Goal: Task Accomplishment & Management: Manage account settings

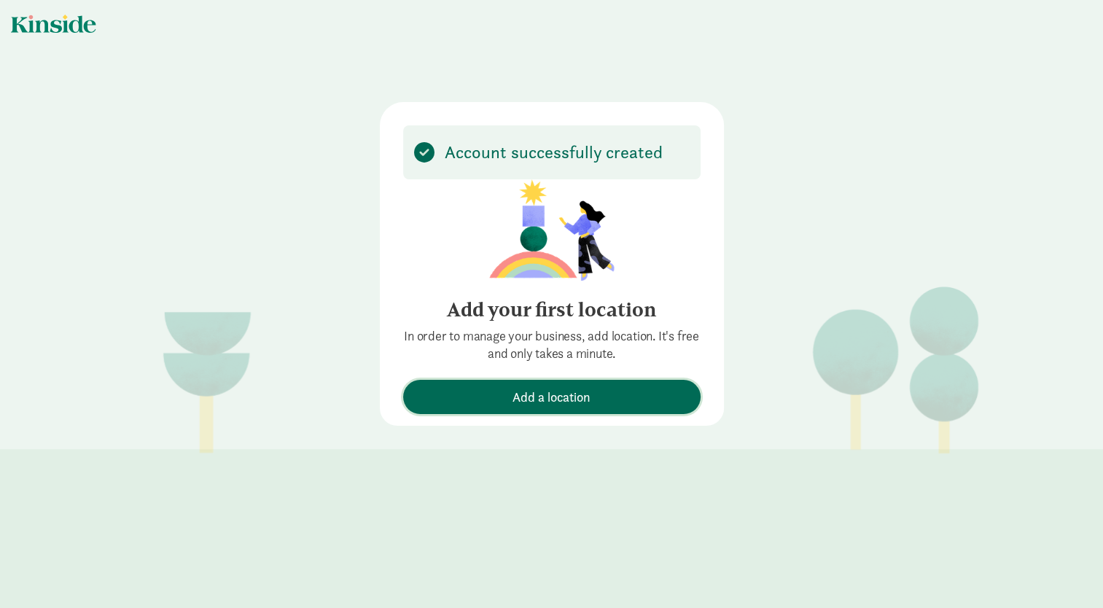
click at [516, 395] on span "Add a location" at bounding box center [551, 397] width 78 height 20
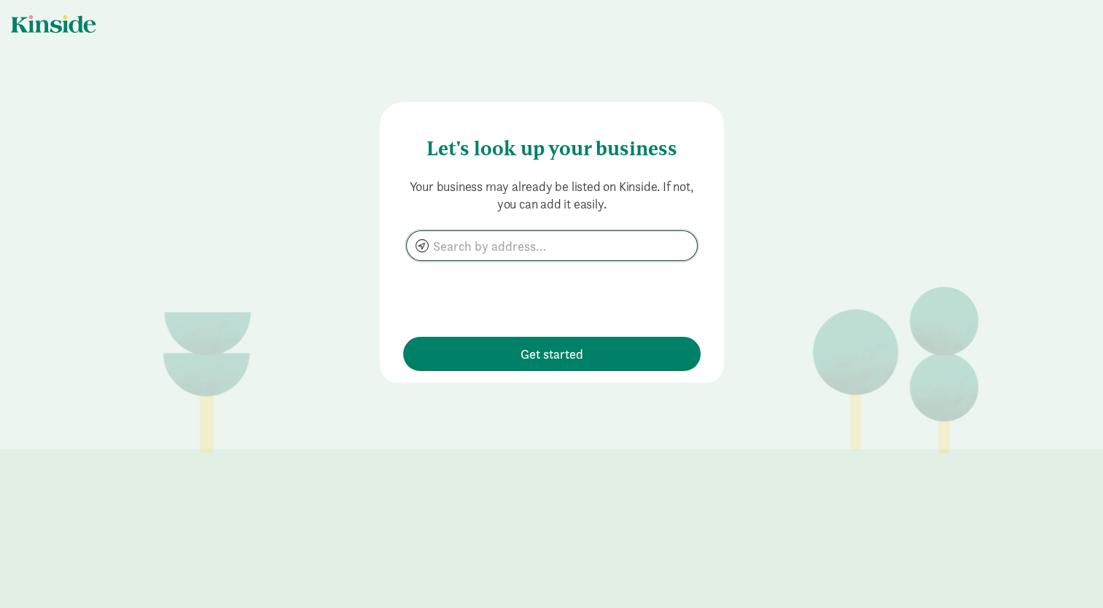
click at [511, 249] on input at bounding box center [552, 245] width 290 height 29
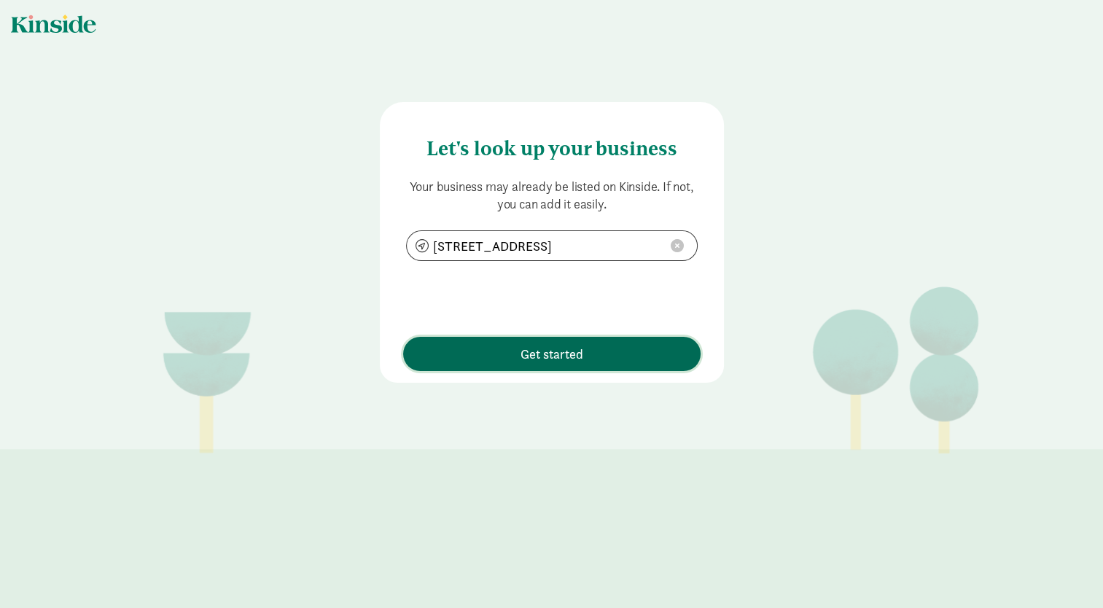
click at [540, 358] on span "Get started" at bounding box center [551, 354] width 63 height 20
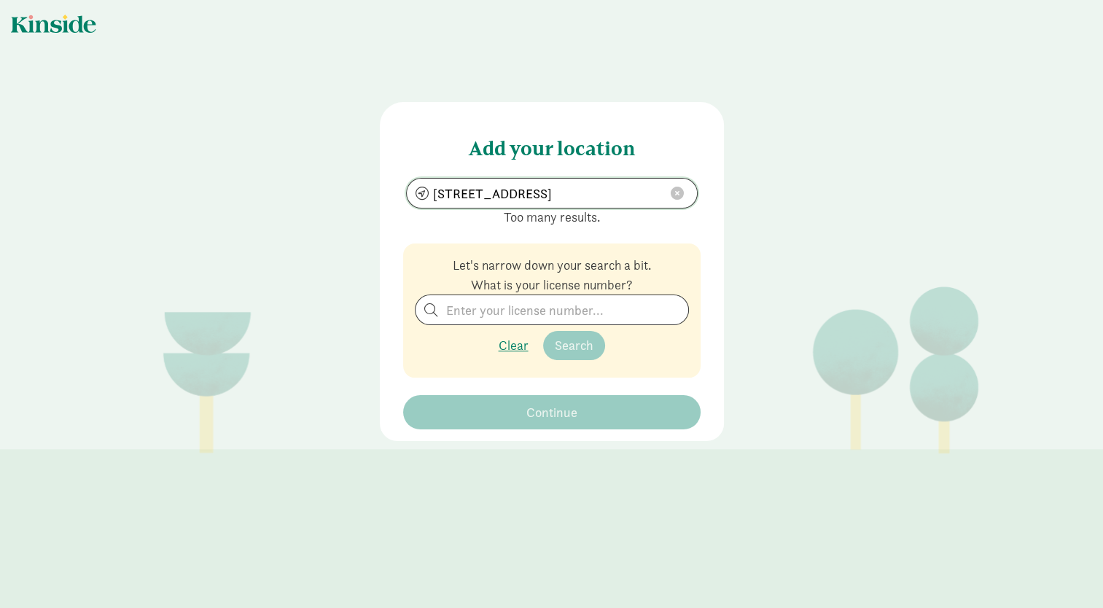
click at [455, 194] on input "2114 N 42nd St, Seattle, WA 98103" at bounding box center [552, 193] width 290 height 29
click at [449, 194] on input "2114 N 42nd St, Seattle, WA 98103" at bounding box center [552, 193] width 290 height 29
type input "2115 N 42nd St, Seattle, WA 98103"
click at [491, 313] on input "search" at bounding box center [551, 309] width 273 height 29
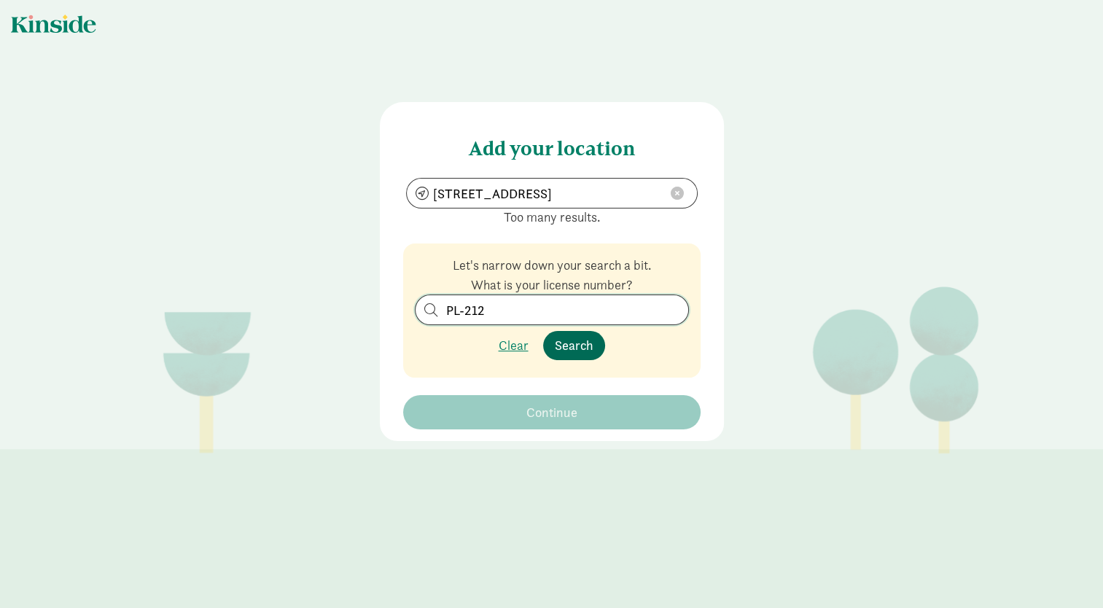
type input "PL-212"
click at [566, 343] on span "Search" at bounding box center [574, 345] width 39 height 17
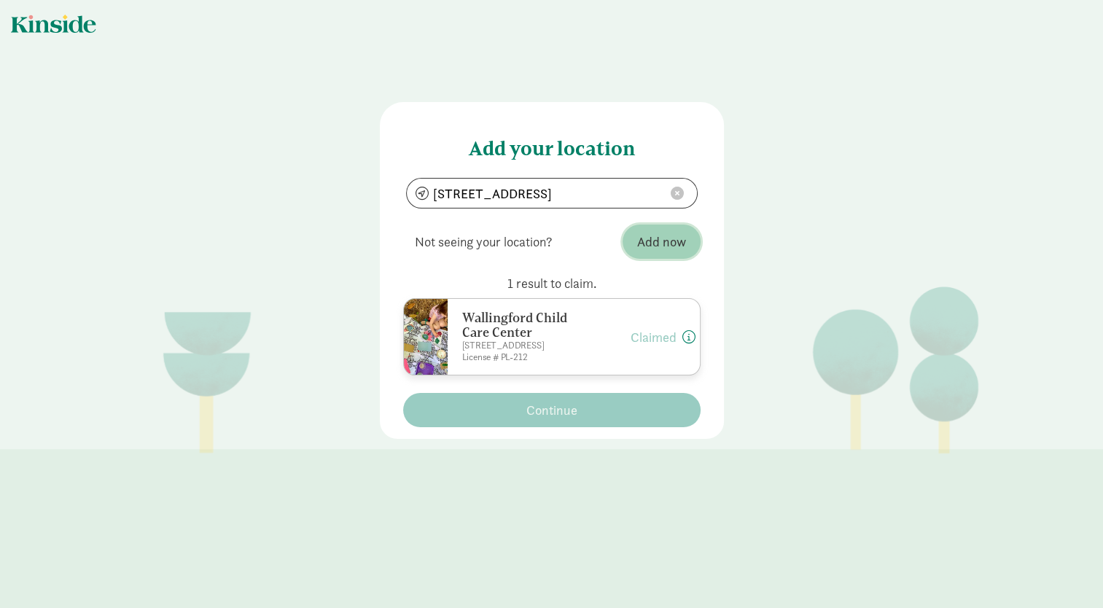
click at [644, 239] on span "Add now" at bounding box center [661, 242] width 49 height 20
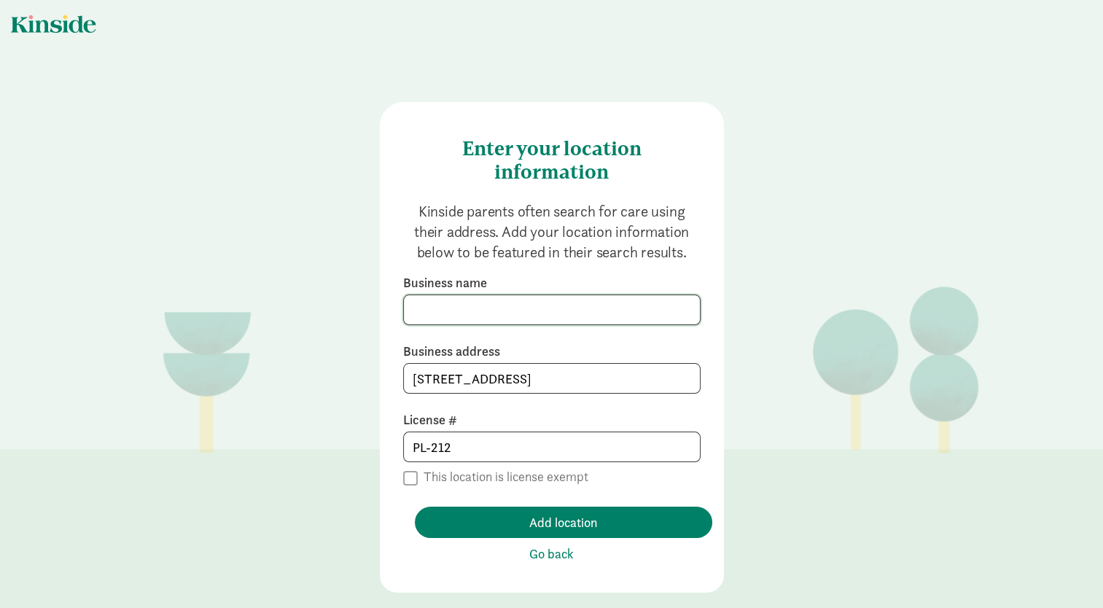
click at [462, 309] on input at bounding box center [552, 309] width 296 height 29
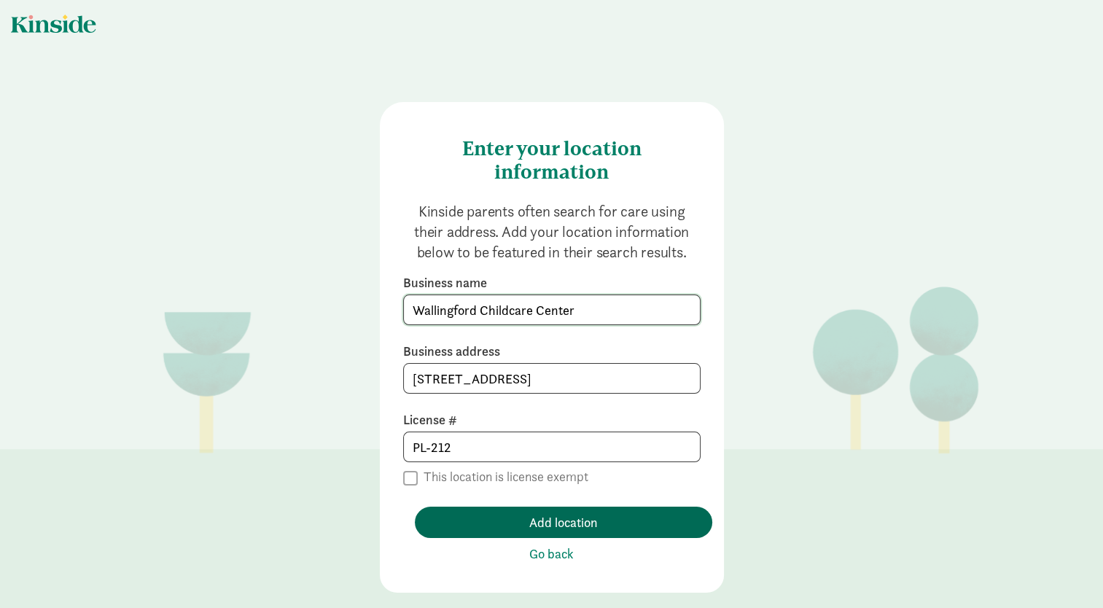
type input "Wallingford Childcare Center"
click at [558, 518] on span "Add location" at bounding box center [563, 522] width 69 height 20
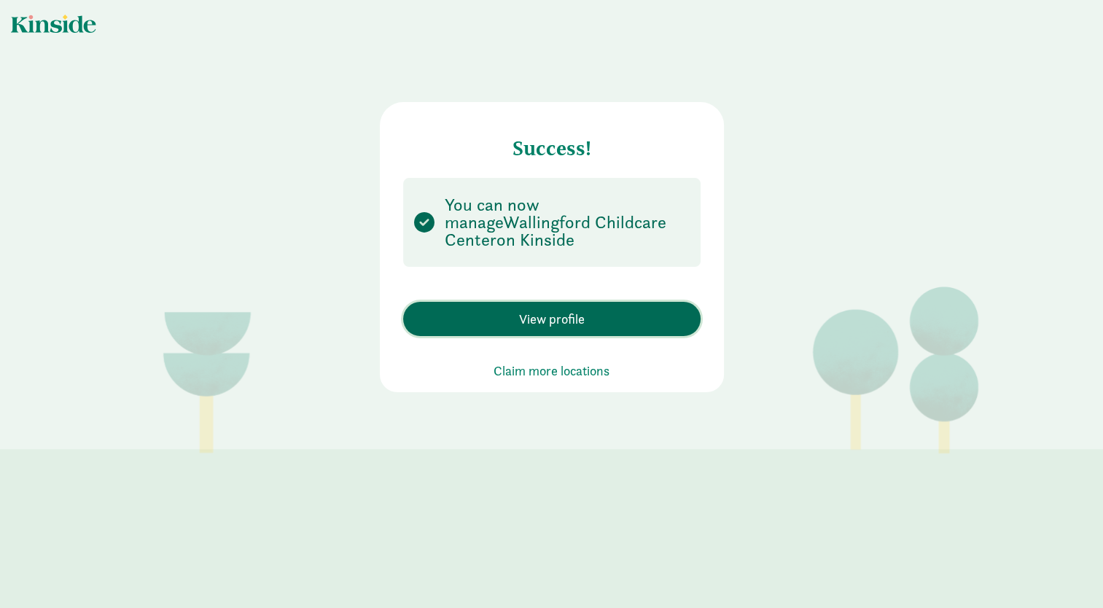
click at [556, 316] on span "View profile" at bounding box center [552, 319] width 66 height 20
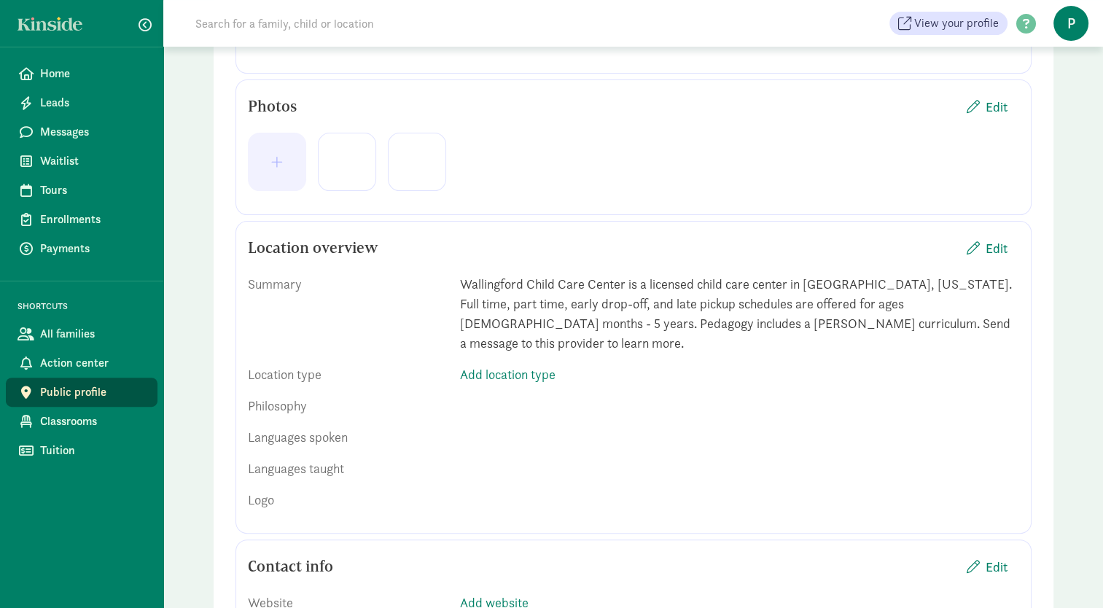
scroll to position [328, 0]
click at [995, 249] on span "Edit" at bounding box center [996, 251] width 22 height 20
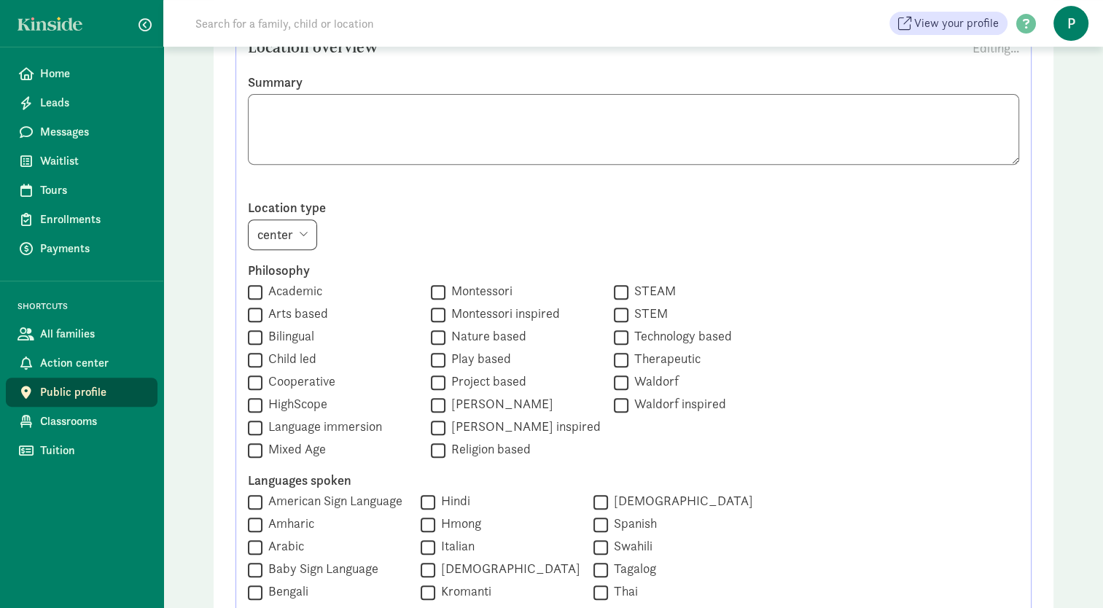
scroll to position [549, 0]
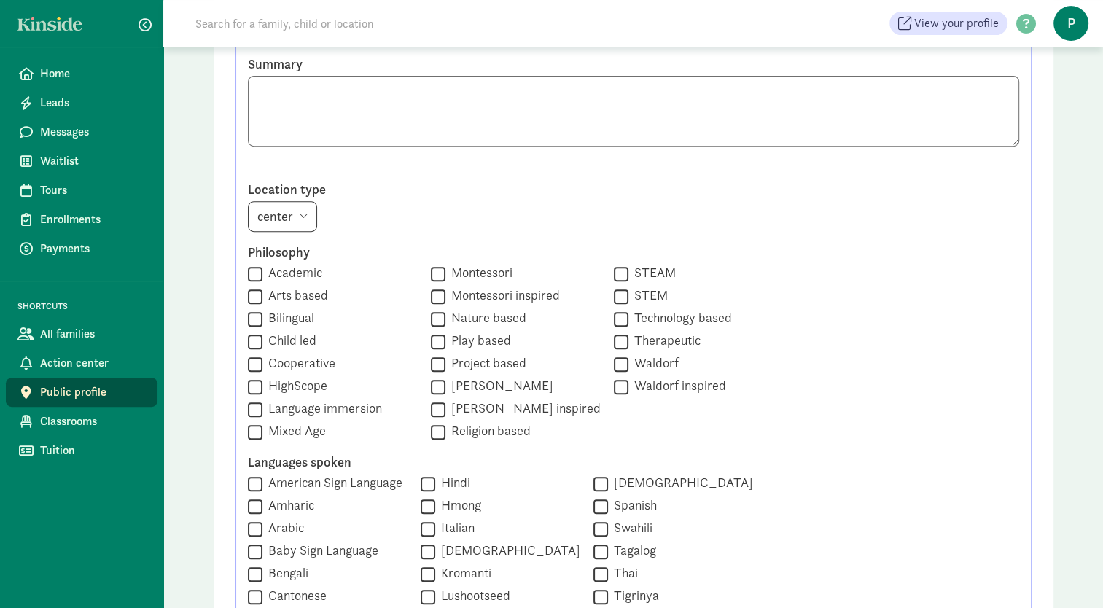
click at [308, 218] on select "center home" at bounding box center [282, 216] width 69 height 31
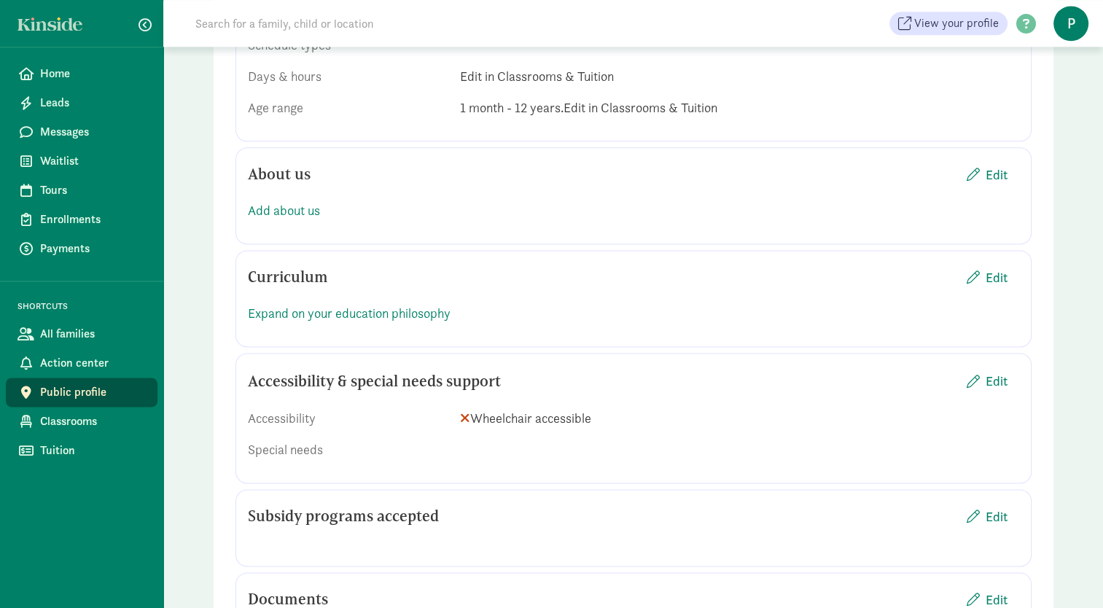
scroll to position [1927, 0]
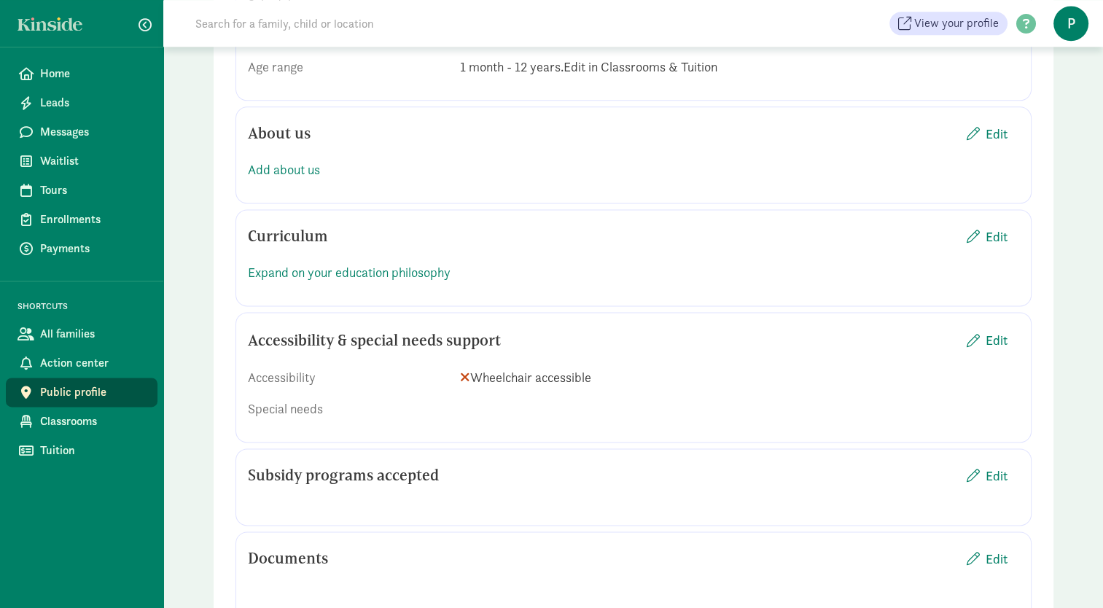
drag, startPoint x: 1102, startPoint y: 433, endPoint x: 1104, endPoint y: 402, distance: 30.7
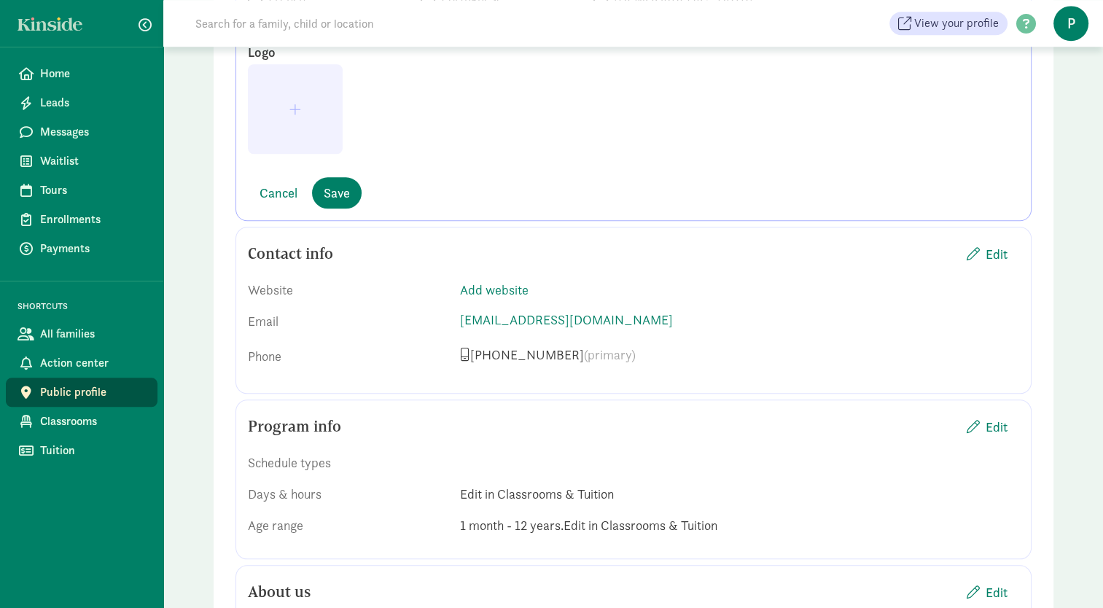
scroll to position [1499, 0]
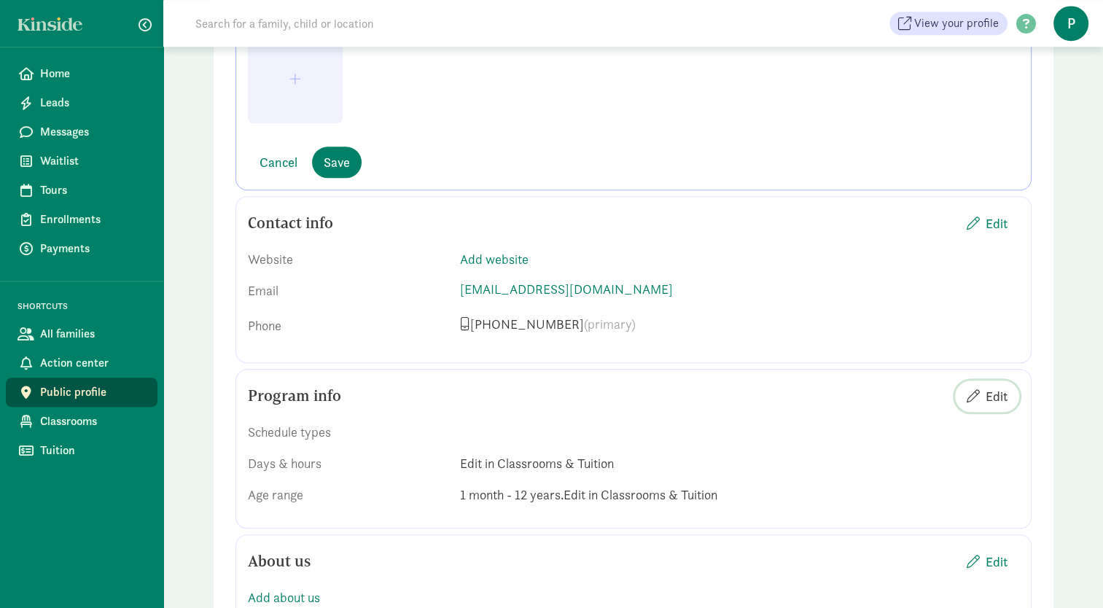
click at [997, 394] on span "Edit" at bounding box center [996, 396] width 22 height 20
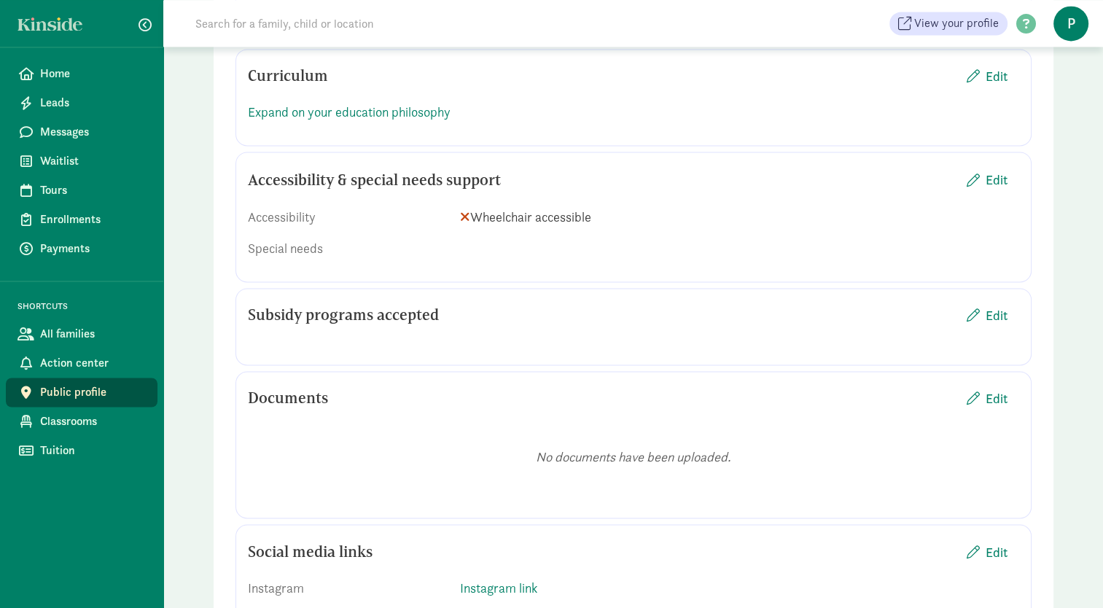
scroll to position [2300, 0]
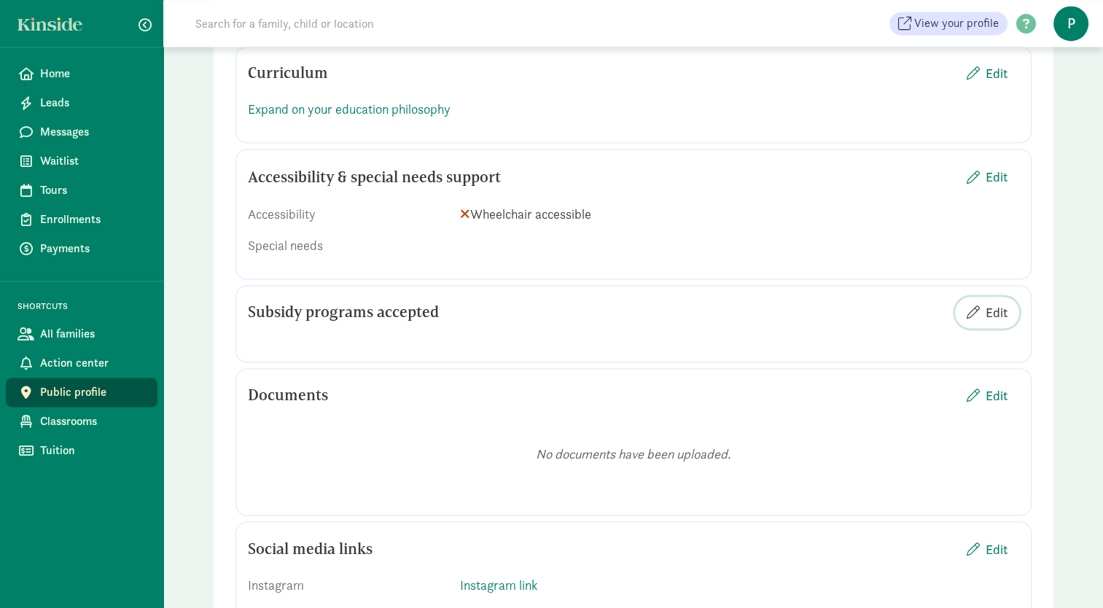
click at [996, 310] on span "Edit" at bounding box center [996, 312] width 22 height 20
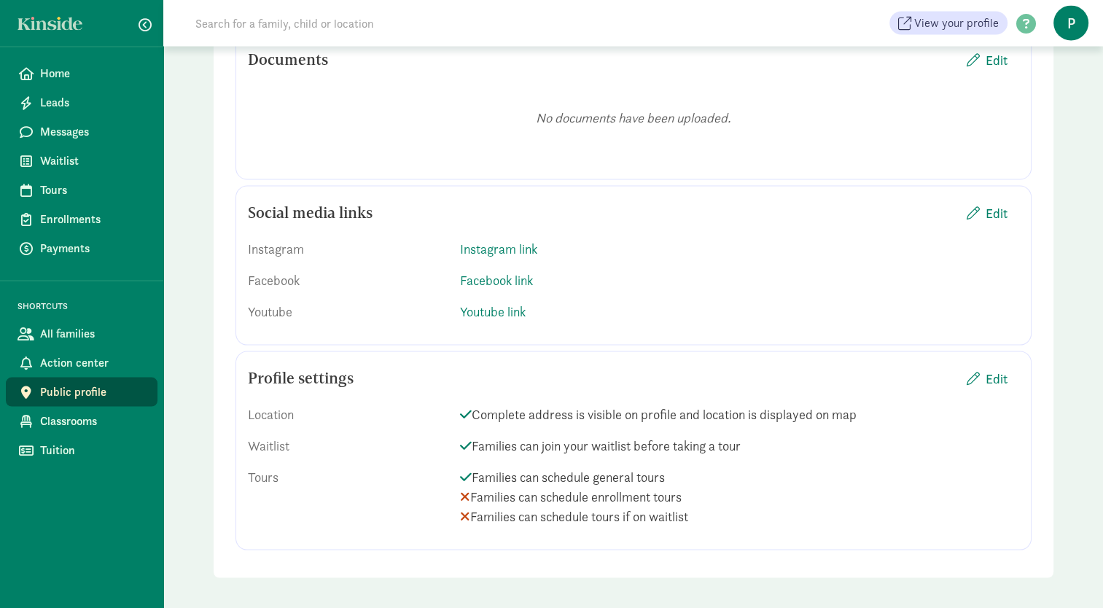
scroll to position [2848, 0]
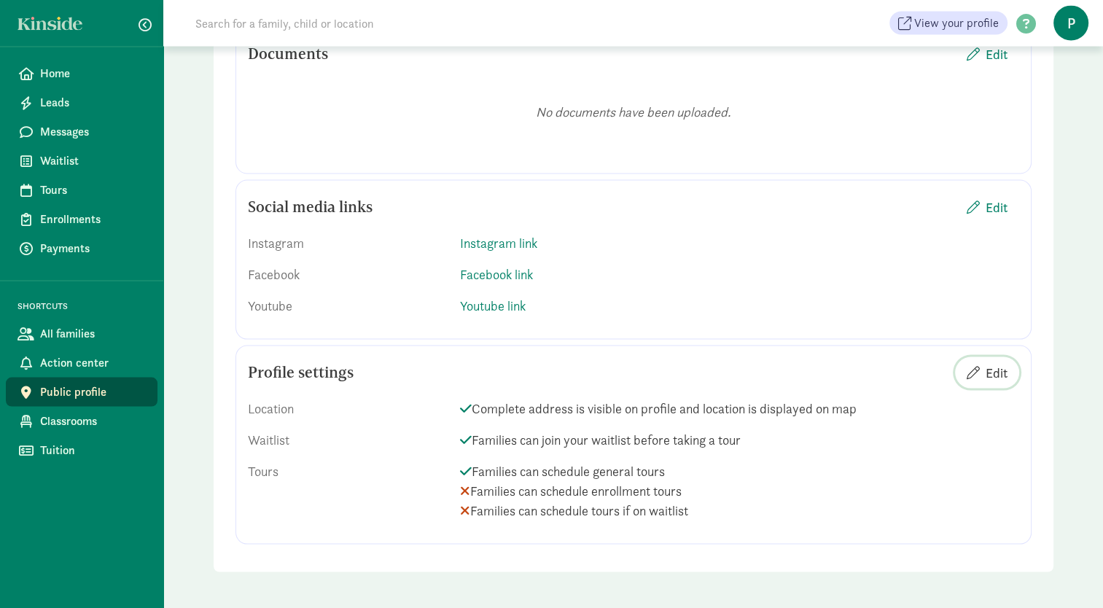
click at [988, 366] on span "Edit" at bounding box center [996, 373] width 22 height 20
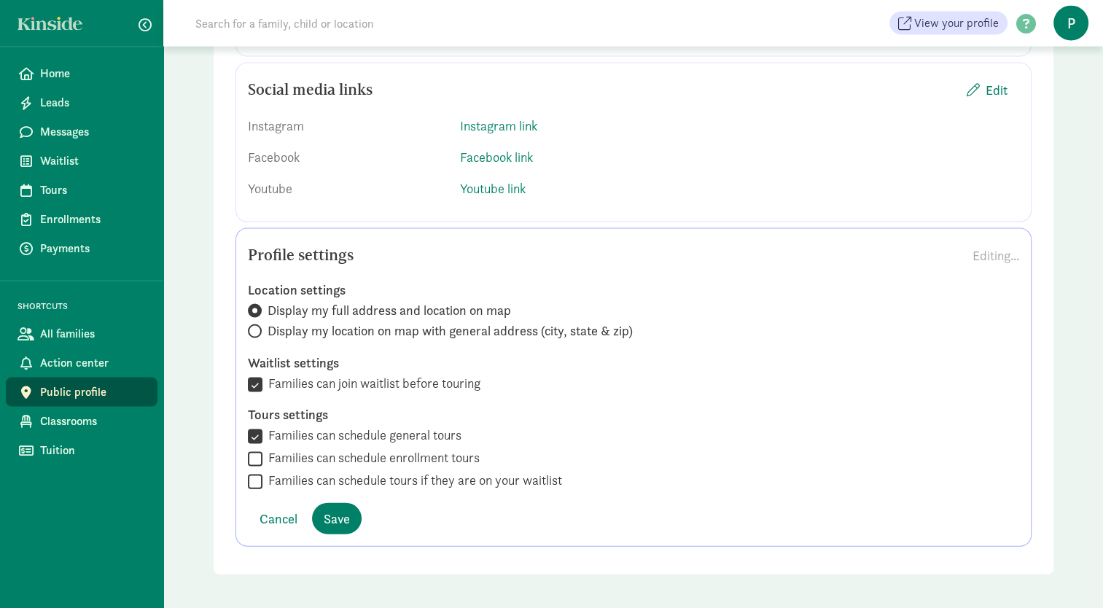
scroll to position [2968, 0]
click at [257, 386] on input "Families can join waitlist before touring" at bounding box center [255, 382] width 15 height 20
checkbox input "false"
click at [249, 430] on input "Families can schedule general tours" at bounding box center [255, 434] width 15 height 20
checkbox input "false"
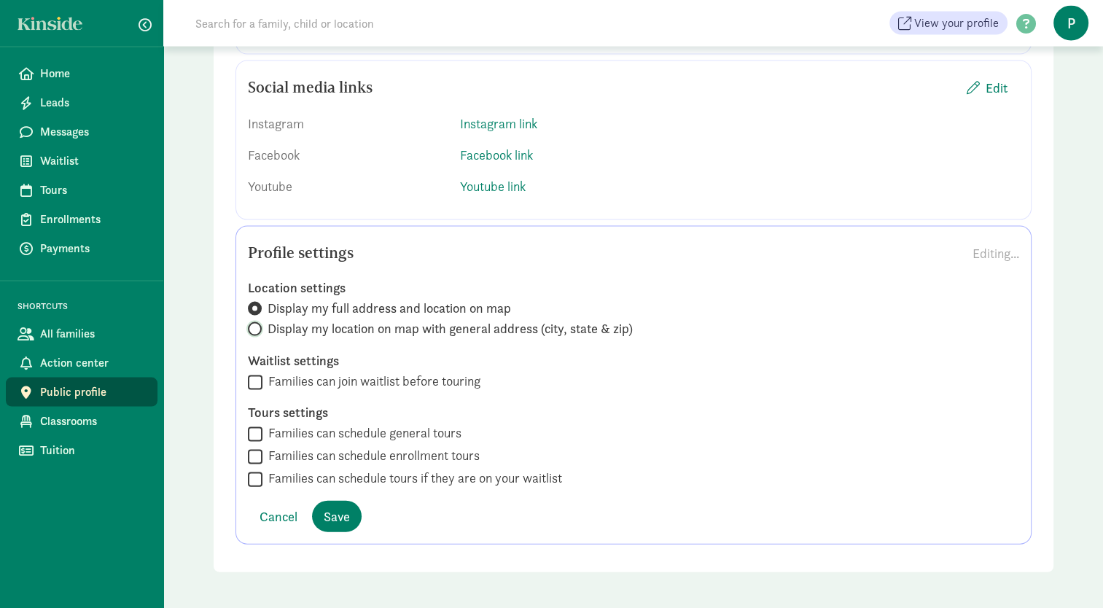
click at [257, 327] on input "Display my location on map with general address (city, state & zip)" at bounding box center [252, 328] width 9 height 9
radio input "true"
click at [256, 305] on input "Display my full address and location on map" at bounding box center [252, 308] width 9 height 9
radio input "true"
radio input "false"
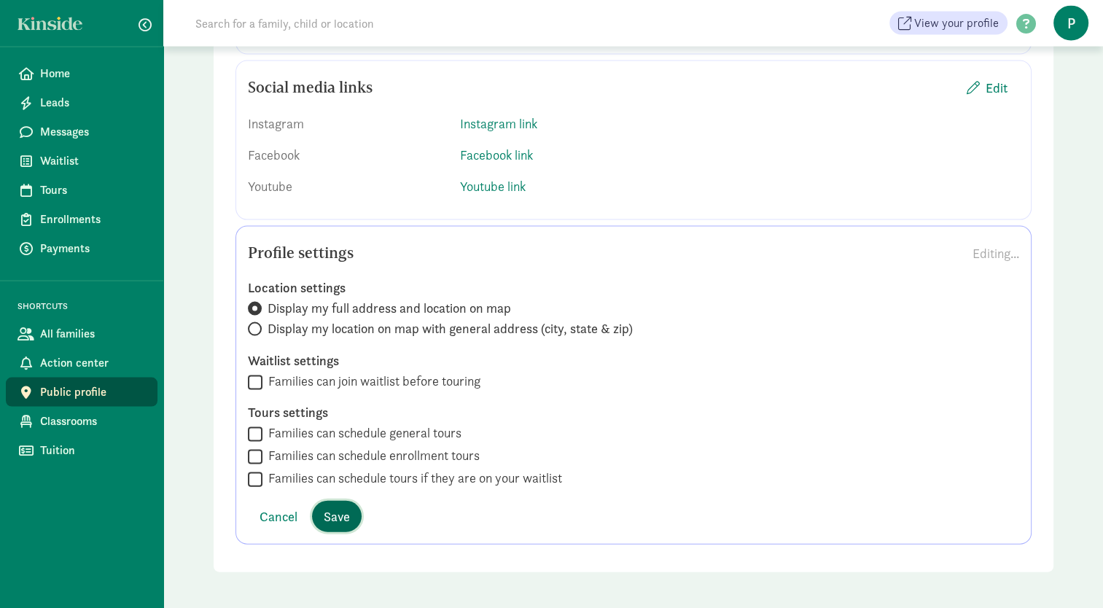
click at [327, 515] on span "Save" at bounding box center [337, 517] width 26 height 20
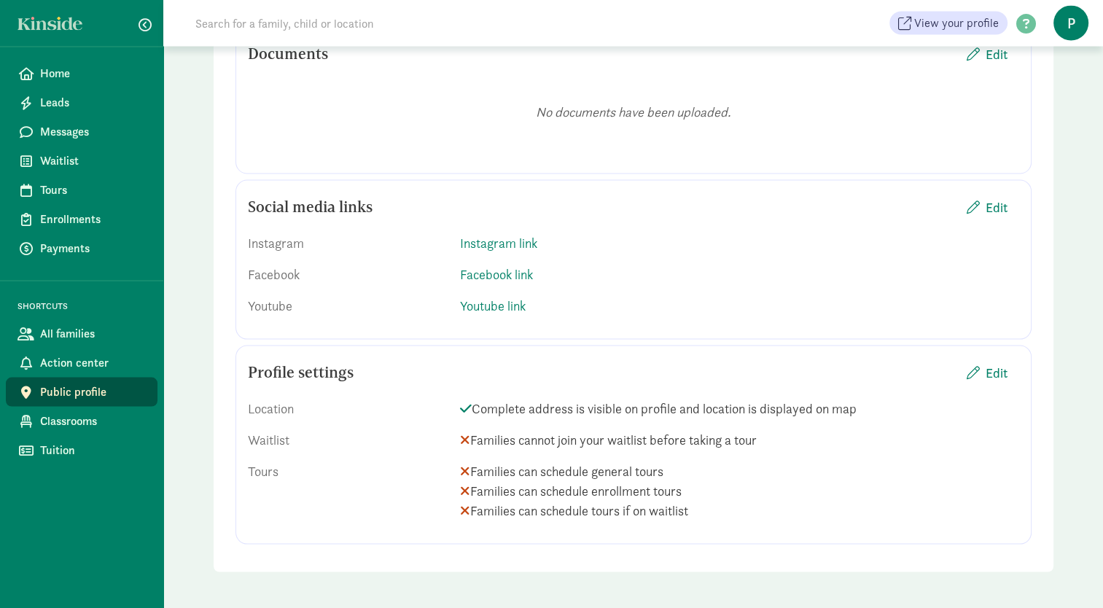
click at [87, 389] on span "Public profile" at bounding box center [93, 391] width 106 height 17
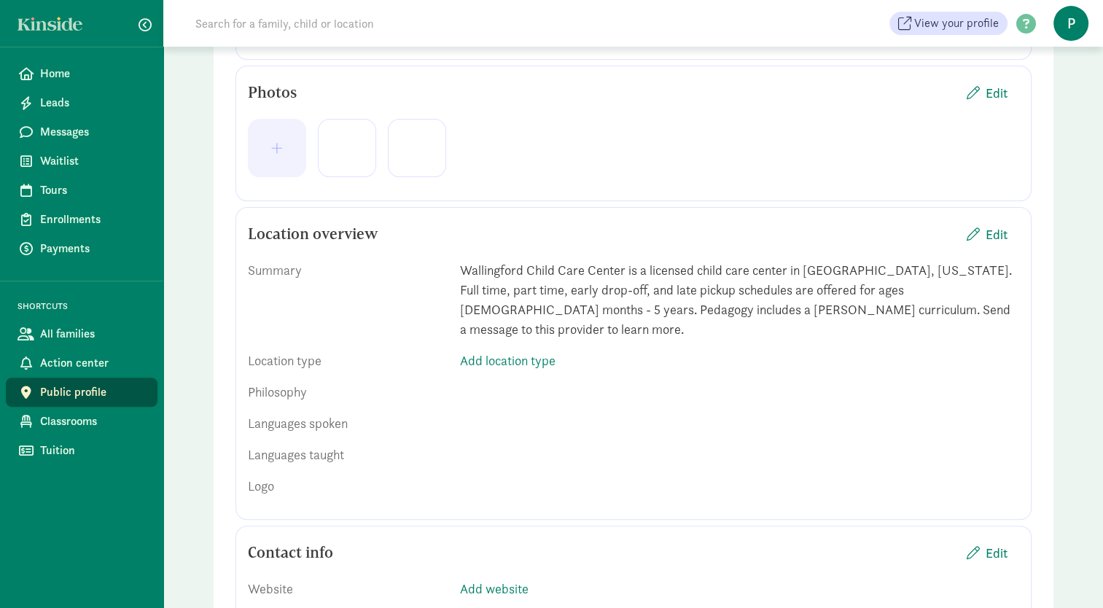
scroll to position [348, 0]
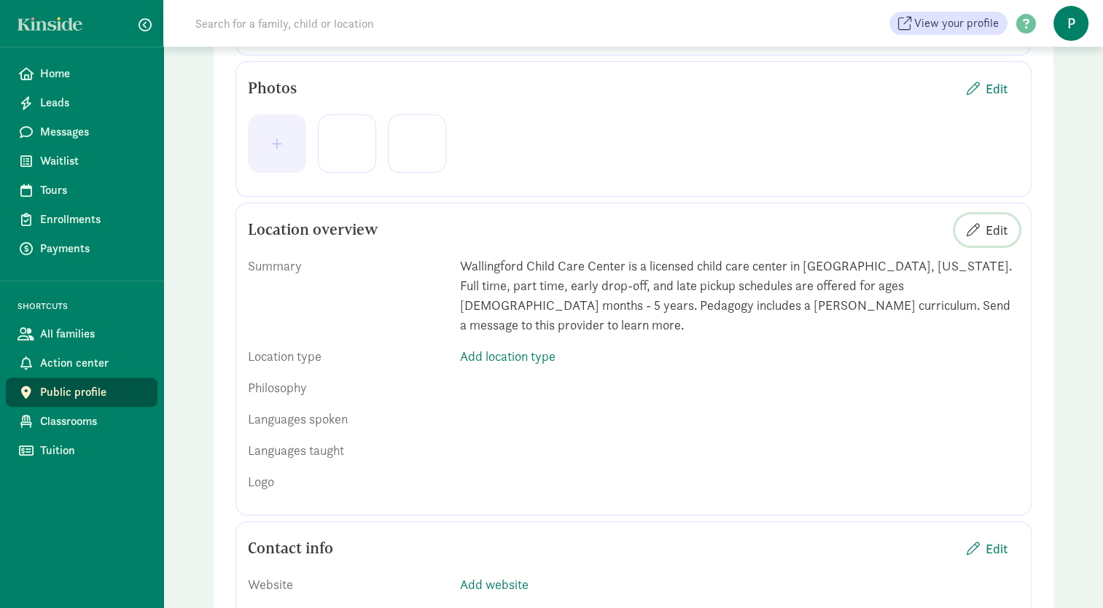
click at [1000, 223] on span "Edit" at bounding box center [996, 230] width 22 height 20
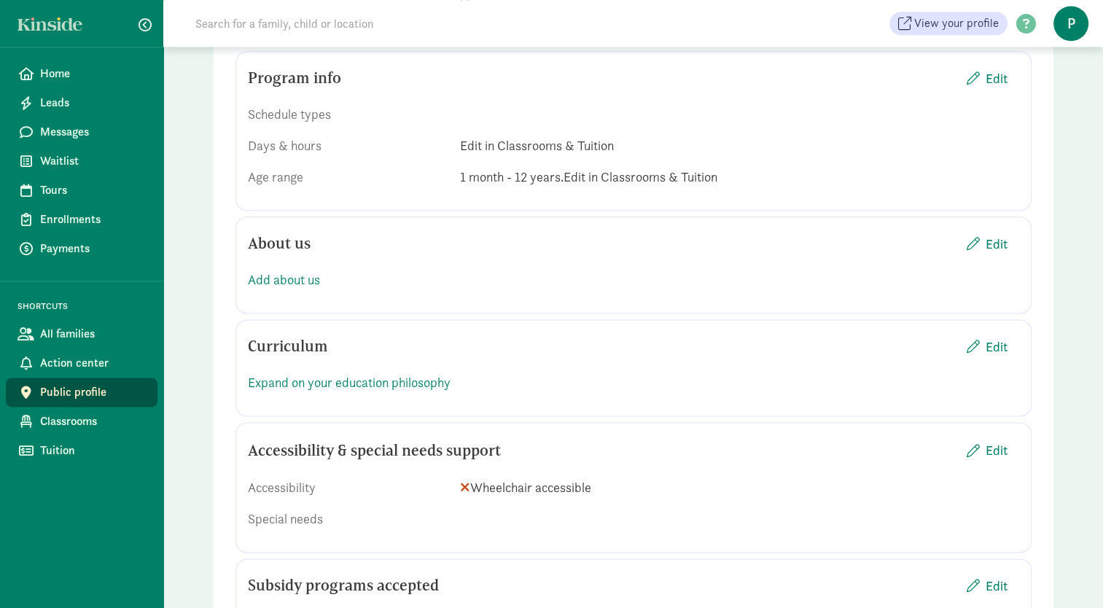
scroll to position [1814, 0]
click at [90, 392] on span "Public profile" at bounding box center [93, 391] width 106 height 17
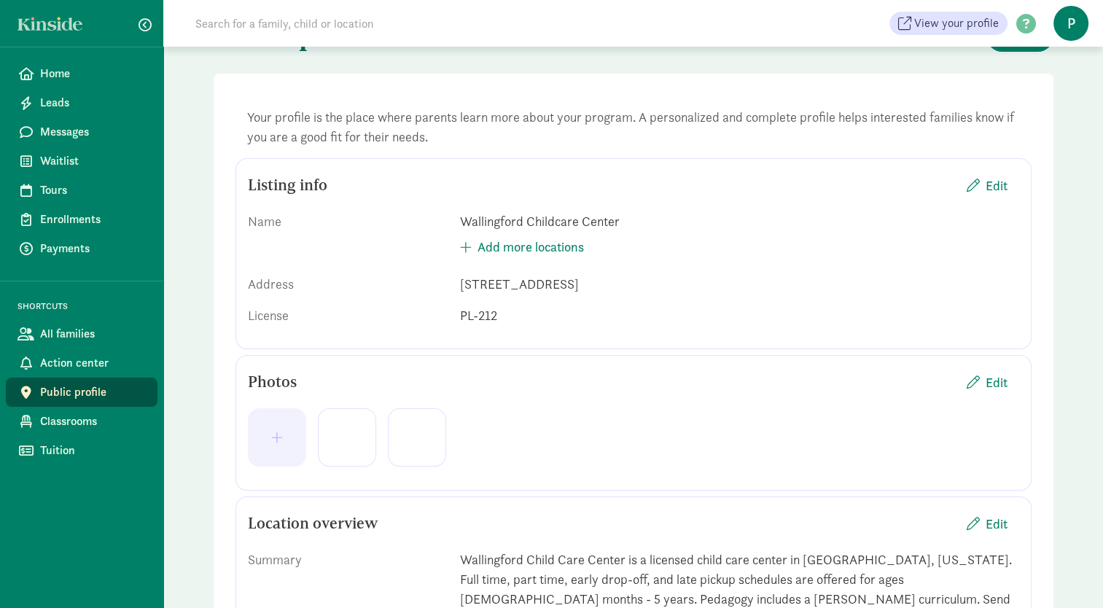
scroll to position [52, 0]
click at [85, 421] on span "Classrooms" at bounding box center [93, 421] width 106 height 17
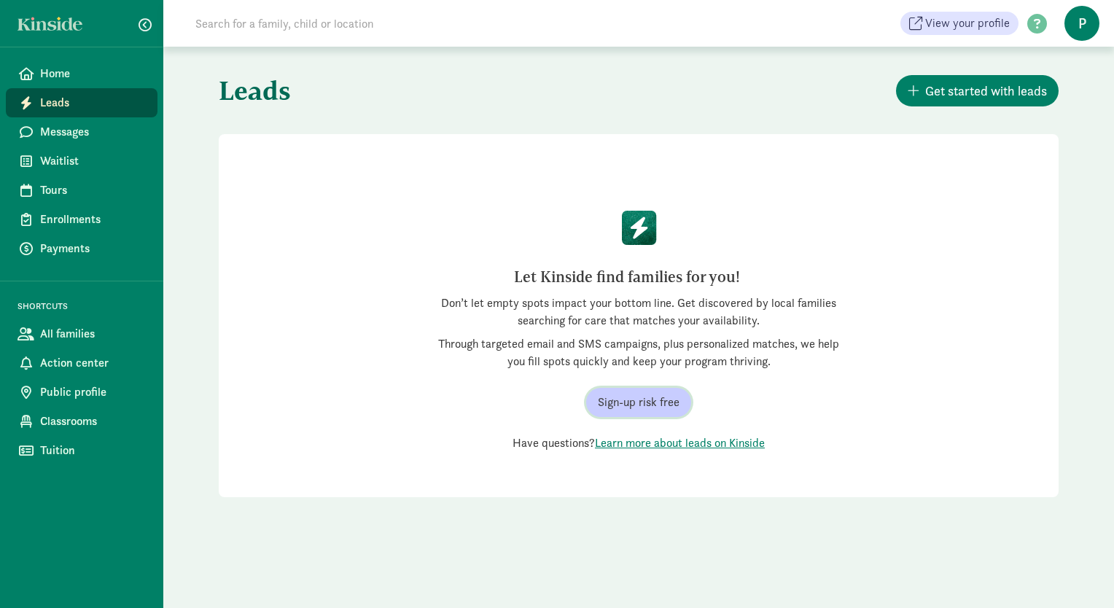
click at [633, 410] on span "Sign-up risk free" at bounding box center [639, 402] width 82 height 17
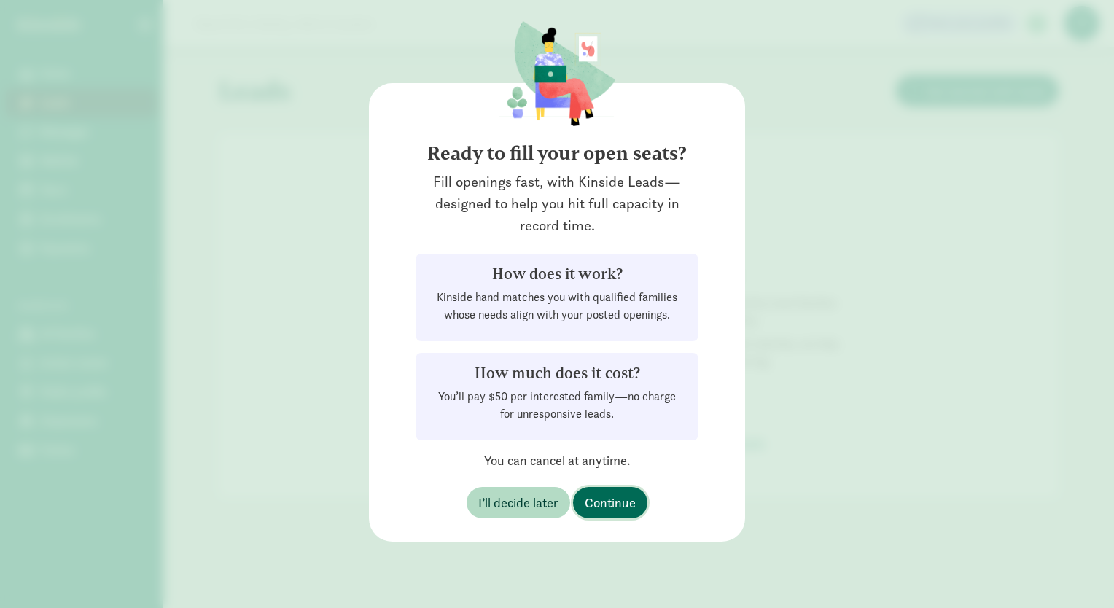
click at [601, 506] on span "Continue" at bounding box center [610, 503] width 51 height 20
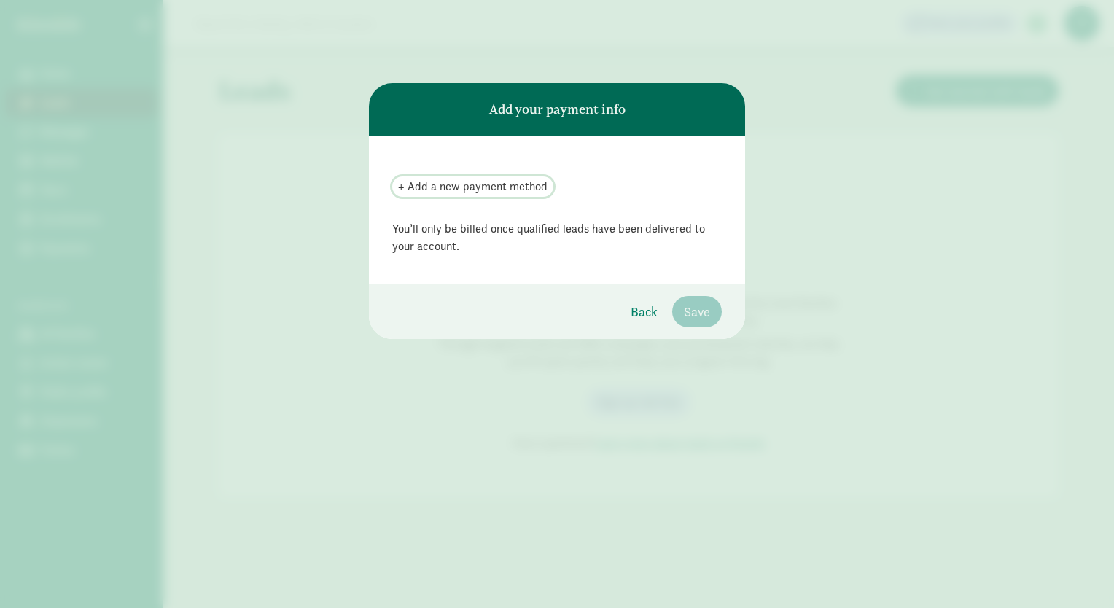
click at [473, 187] on span "+ Add a new payment method" at bounding box center [472, 186] width 149 height 17
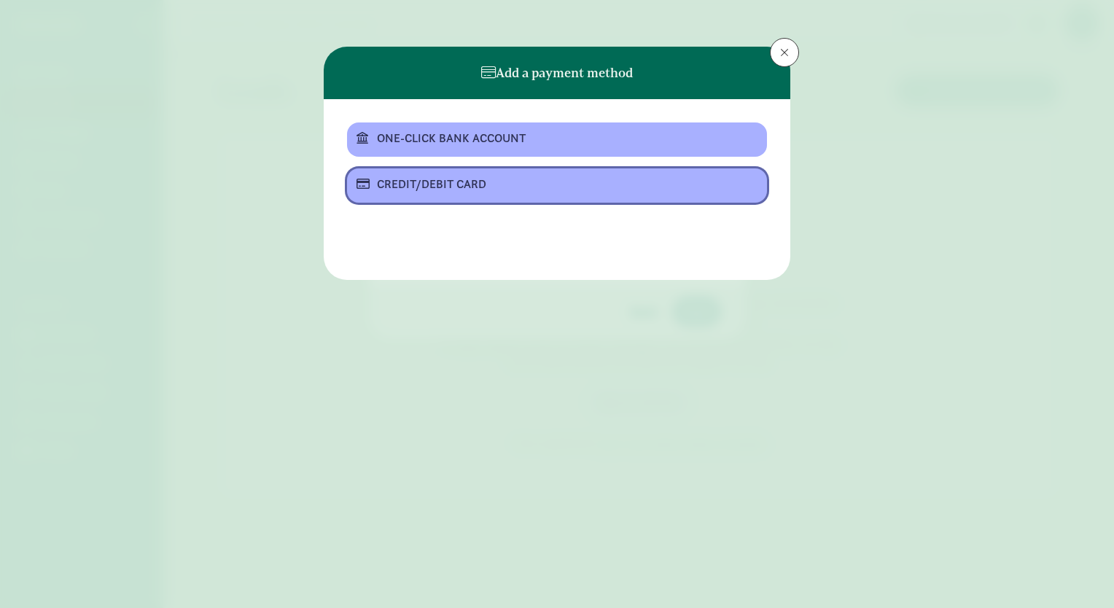
click at [473, 187] on div "CREDIT/DEBIT CARD" at bounding box center [555, 184] width 357 height 17
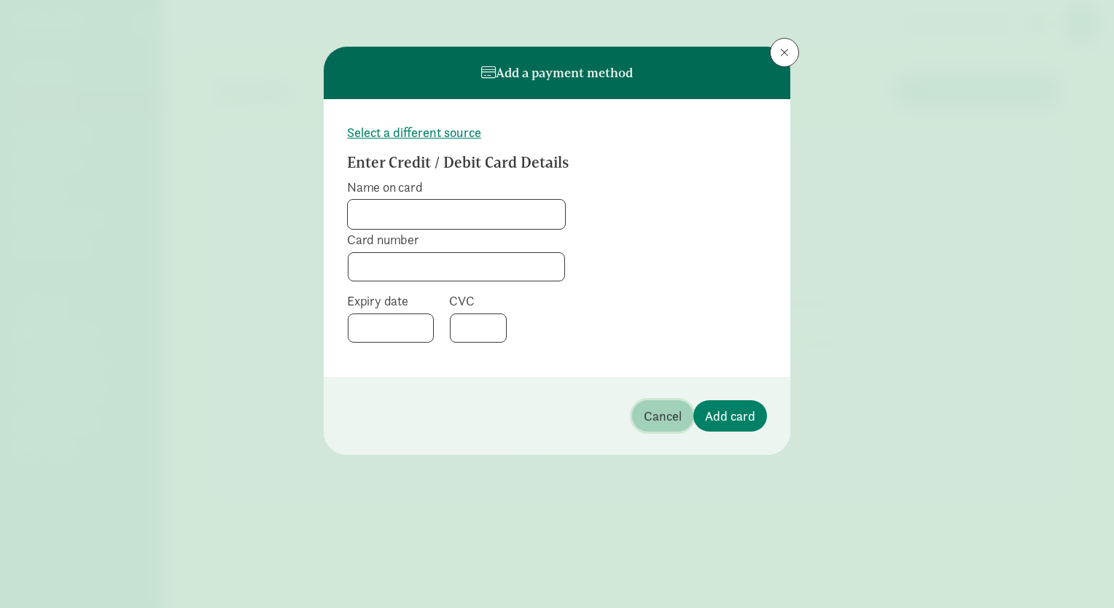
click at [662, 418] on span "Cancel" at bounding box center [663, 416] width 38 height 20
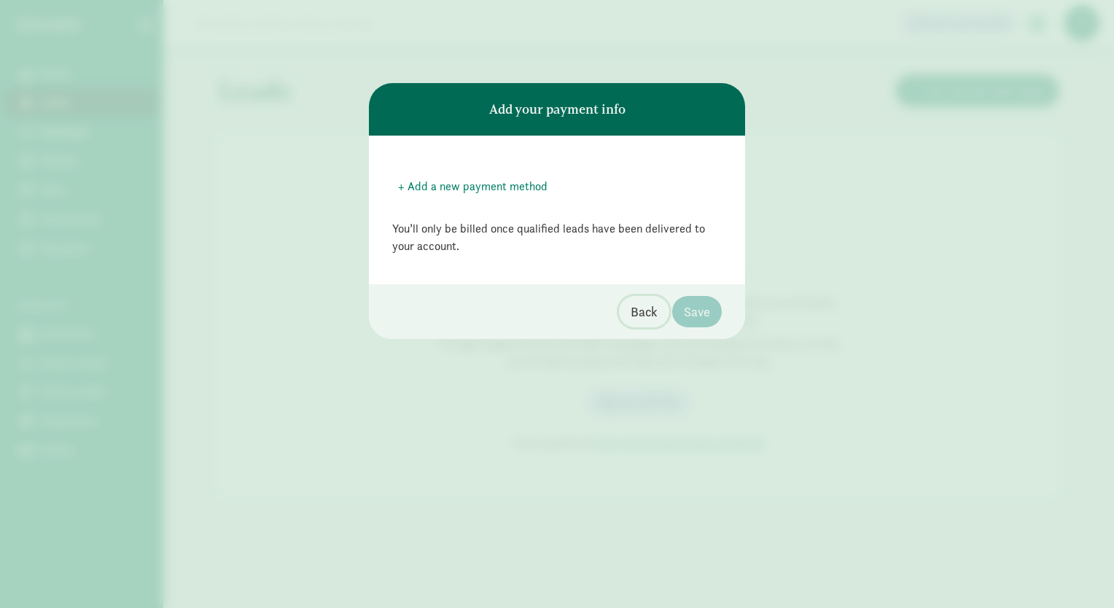
click at [638, 310] on span "Back" at bounding box center [643, 312] width 27 height 20
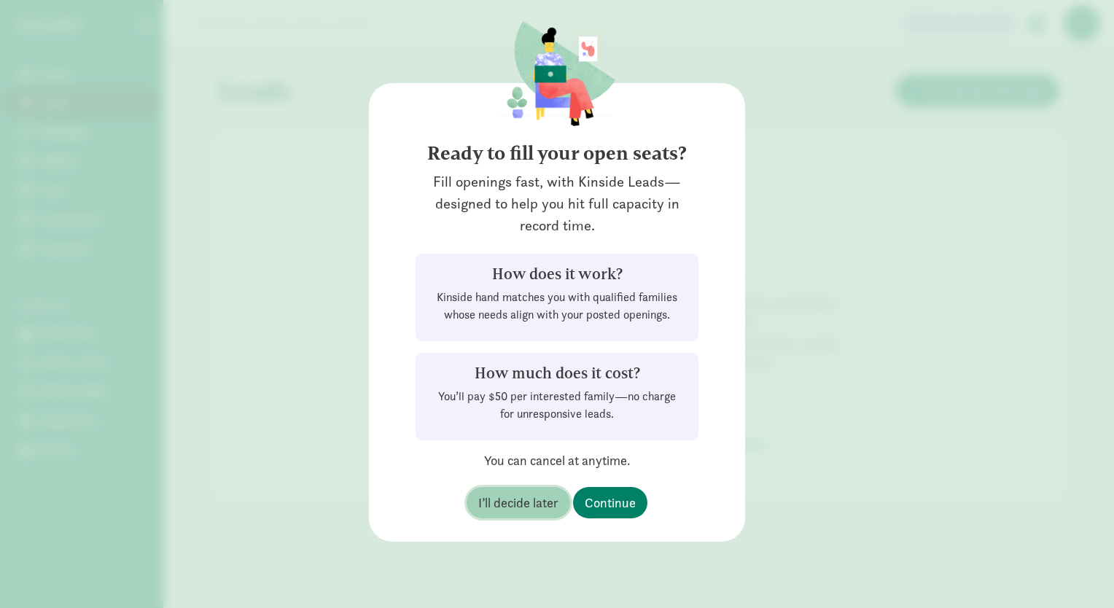
click at [493, 501] on span "I’ll decide later" at bounding box center [518, 503] width 80 height 20
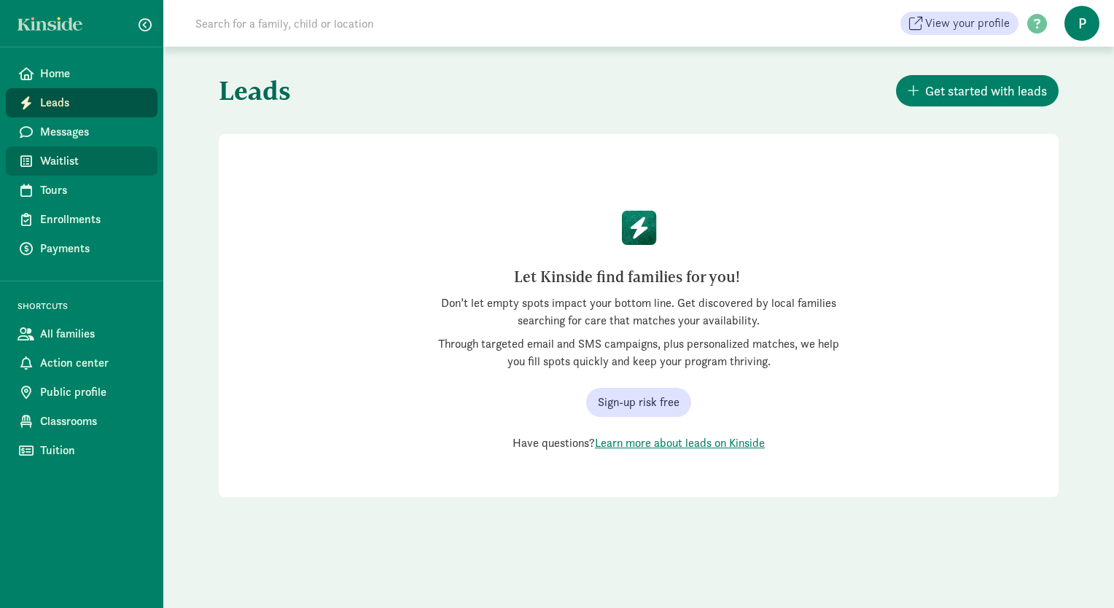
click at [79, 165] on span "Waitlist" at bounding box center [93, 160] width 106 height 17
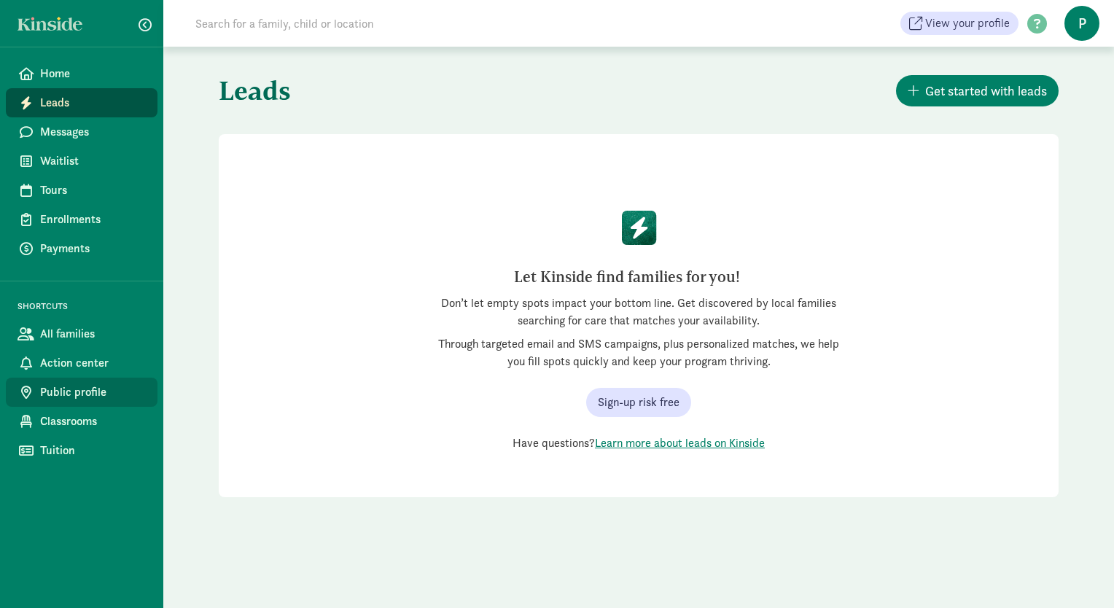
click at [44, 388] on span "Public profile" at bounding box center [93, 391] width 106 height 17
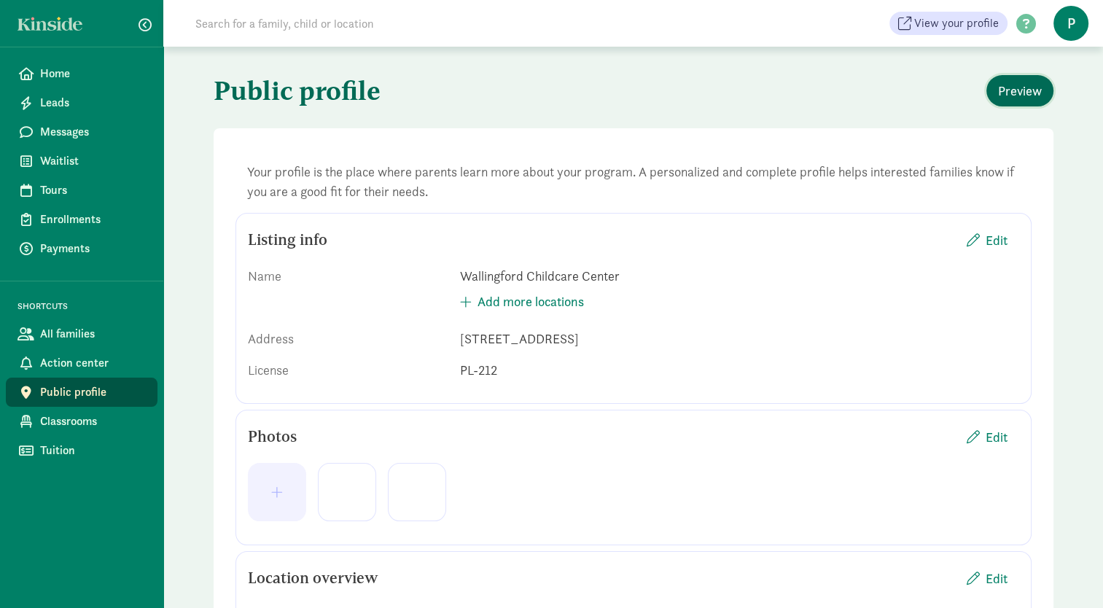
click at [1017, 86] on span "Preview" at bounding box center [1020, 91] width 44 height 20
click at [992, 238] on span "Edit" at bounding box center [996, 240] width 22 height 20
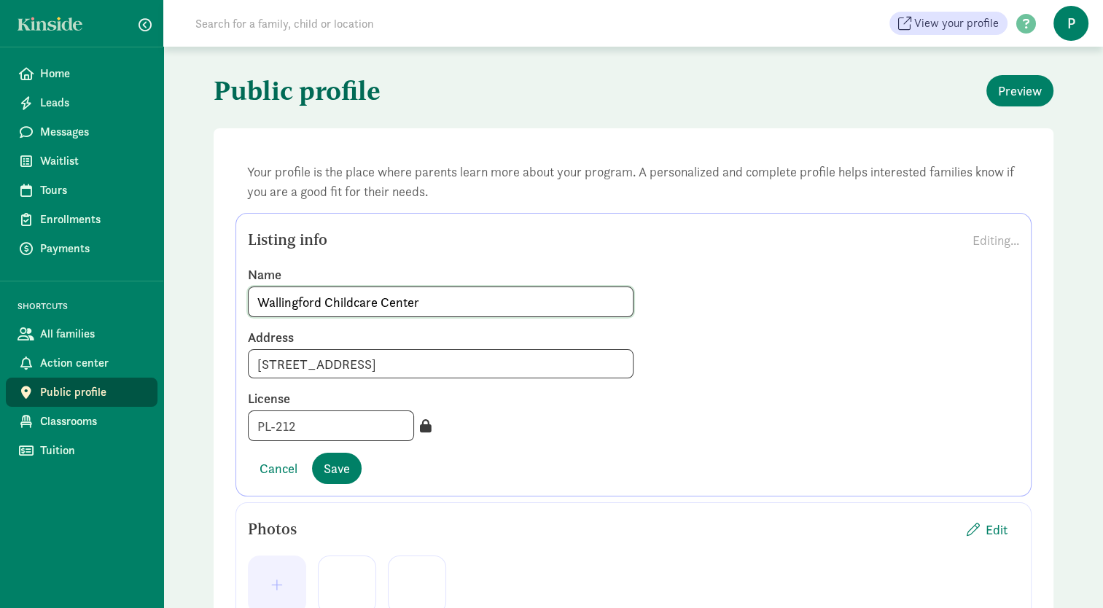
click at [324, 305] on input "Wallingford Childcare Center" at bounding box center [441, 301] width 384 height 29
type input "Wallingford United Methodist Childcare Center"
click at [341, 466] on span "Save" at bounding box center [337, 468] width 26 height 20
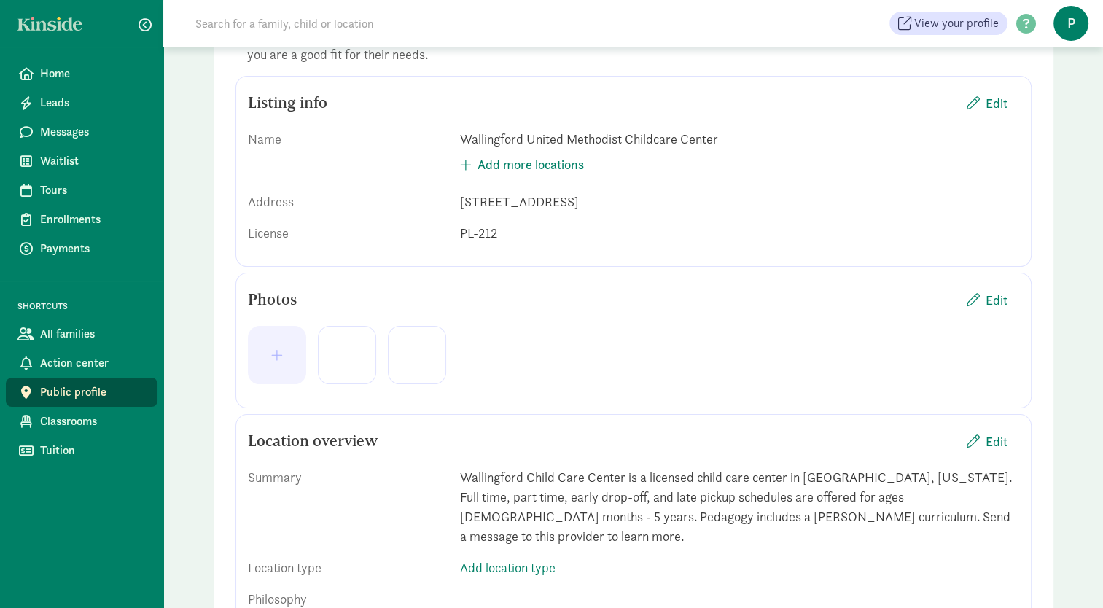
scroll to position [146, 0]
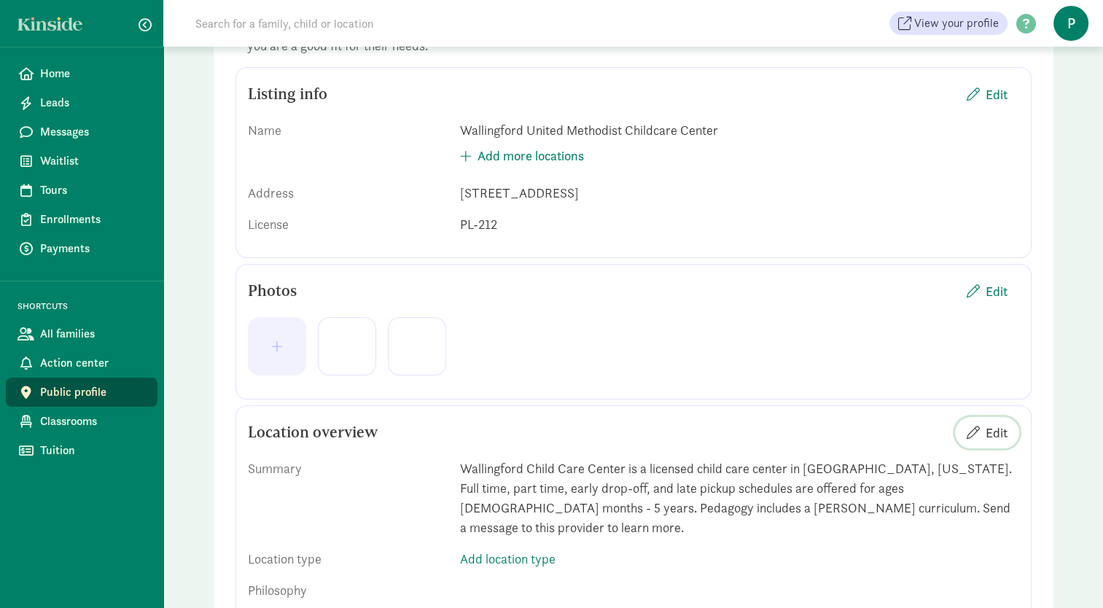
click at [985, 428] on span "Edit" at bounding box center [996, 433] width 22 height 20
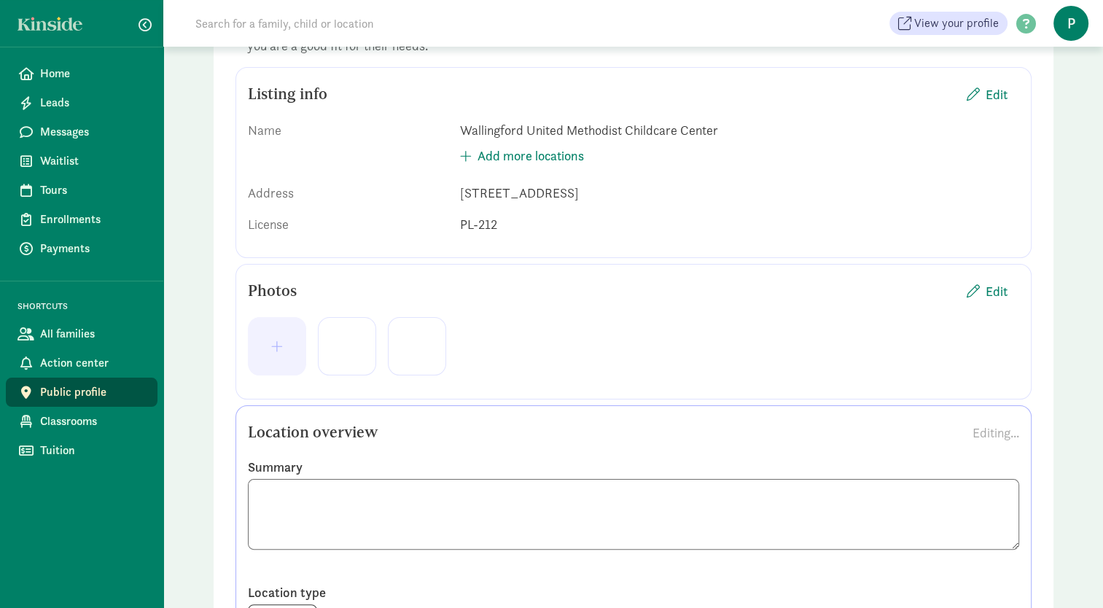
click at [331, 498] on textarea at bounding box center [633, 514] width 771 height 71
click at [330, 498] on textarea at bounding box center [633, 514] width 771 height 71
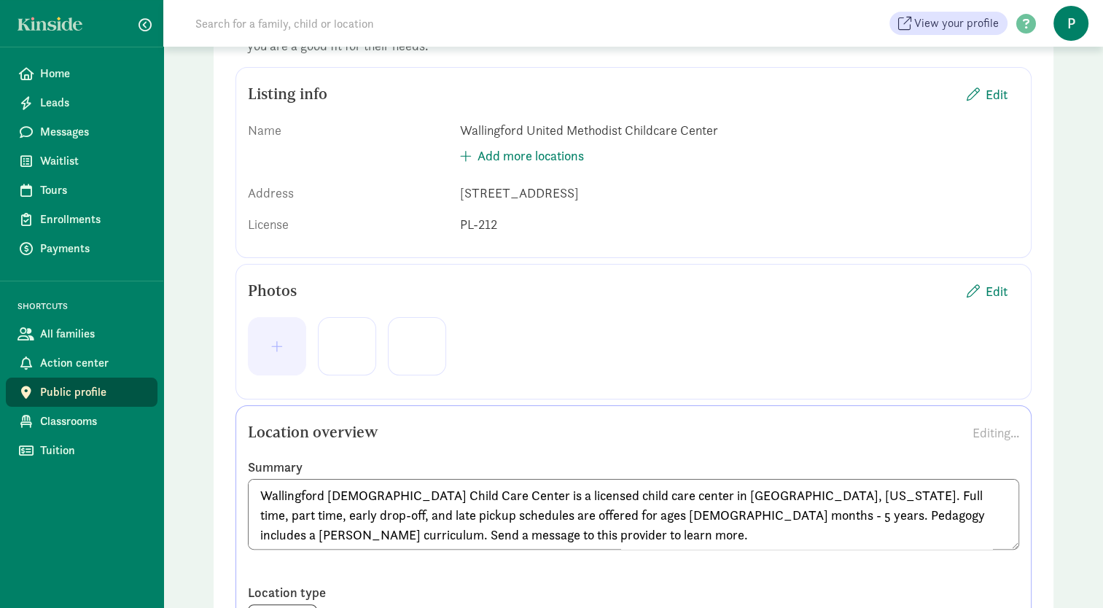
click at [819, 494] on textarea "Wallingford United Methodist Child Care Center is a licensed child care center …" at bounding box center [633, 514] width 771 height 71
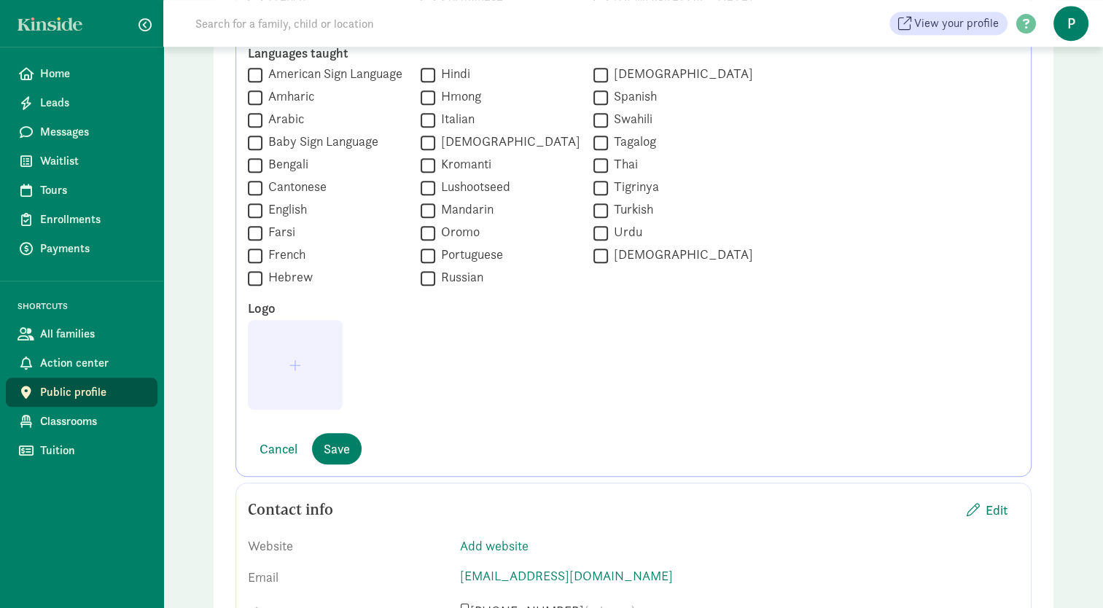
scroll to position [1256, 0]
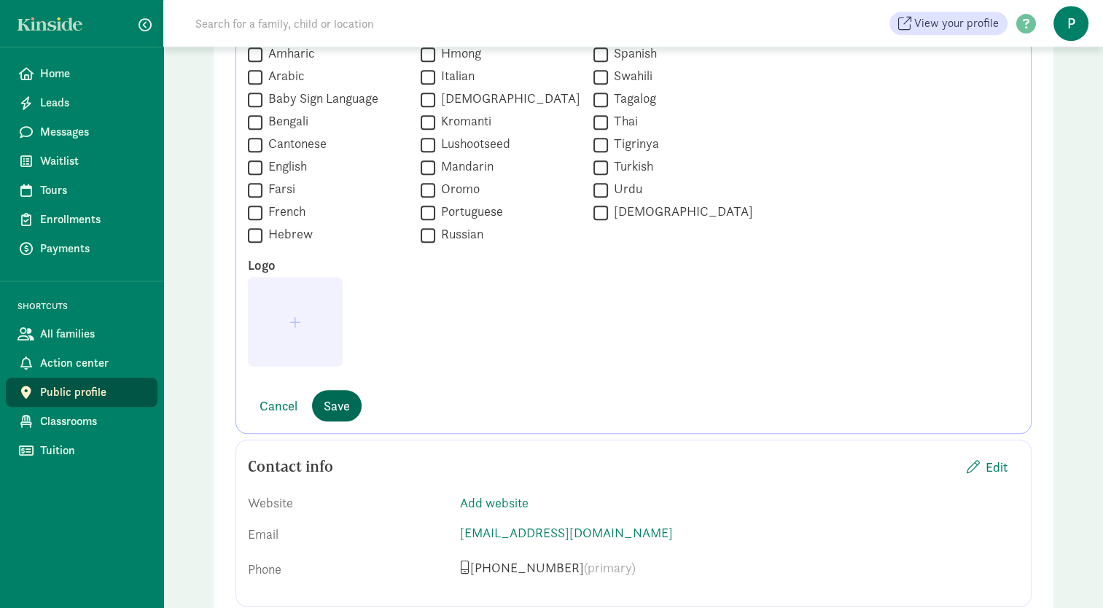
type textarea "Wallingford United Methodist Child Care Center is a licensed child care center …"
click at [333, 401] on span "Save" at bounding box center [337, 406] width 26 height 20
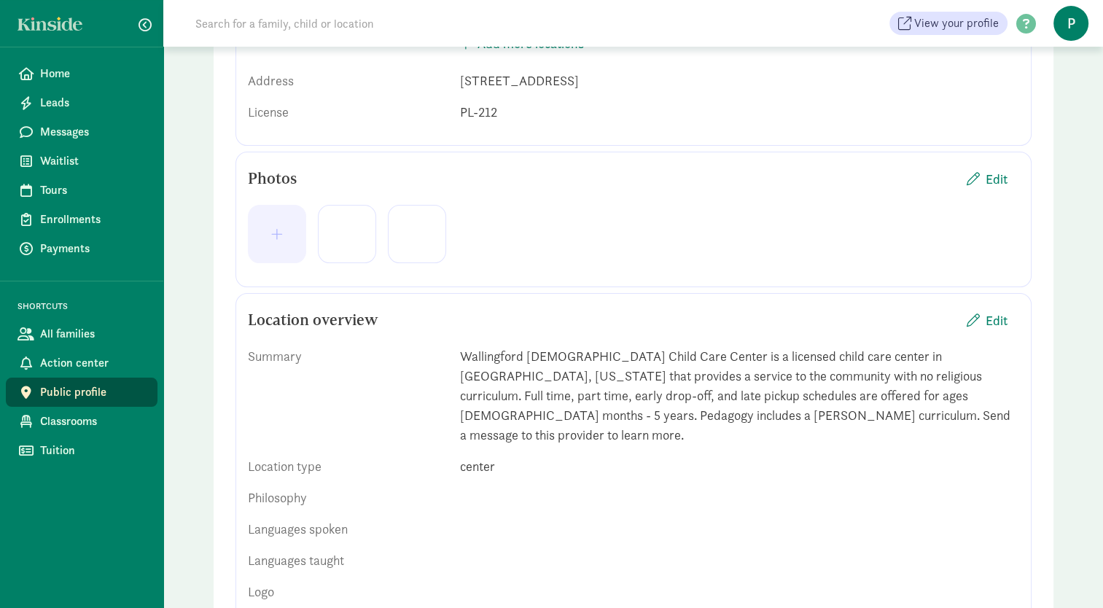
scroll to position [0, 0]
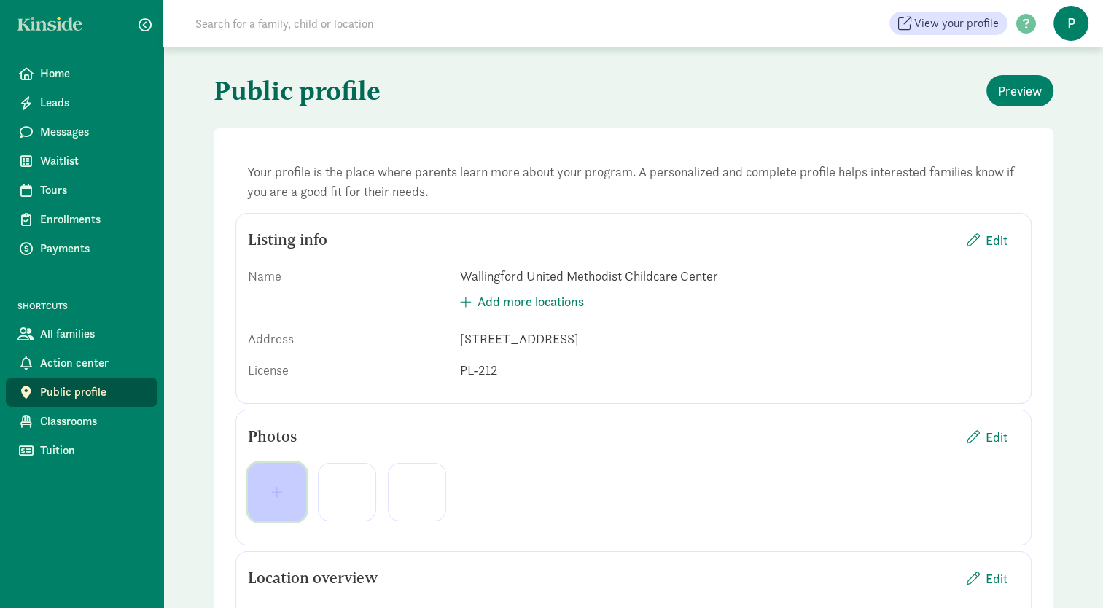
click at [278, 481] on button "button" at bounding box center [277, 492] width 58 height 58
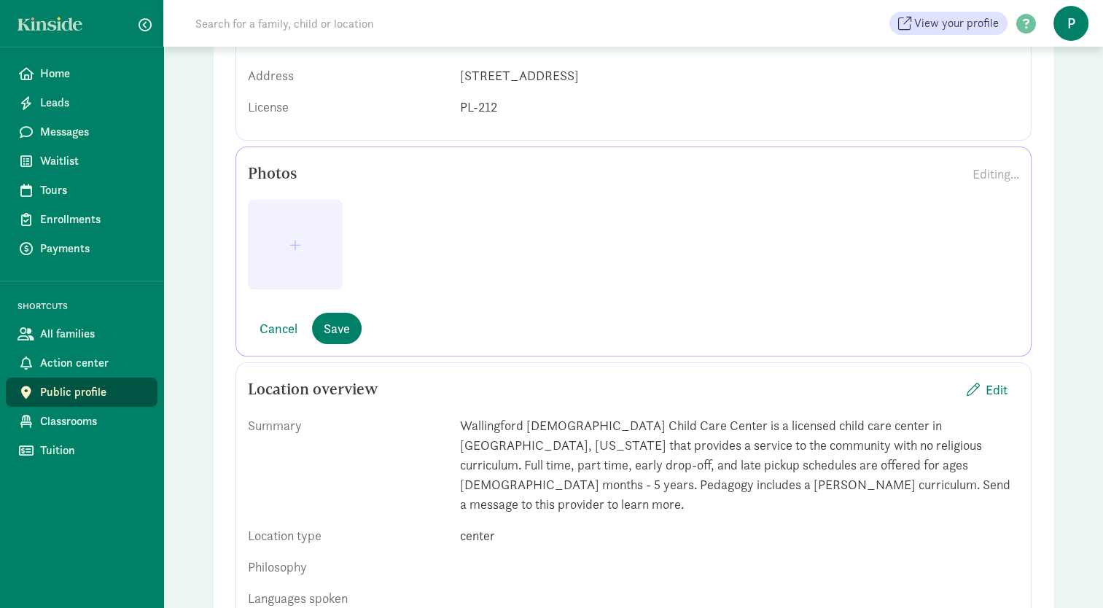
scroll to position [261, 0]
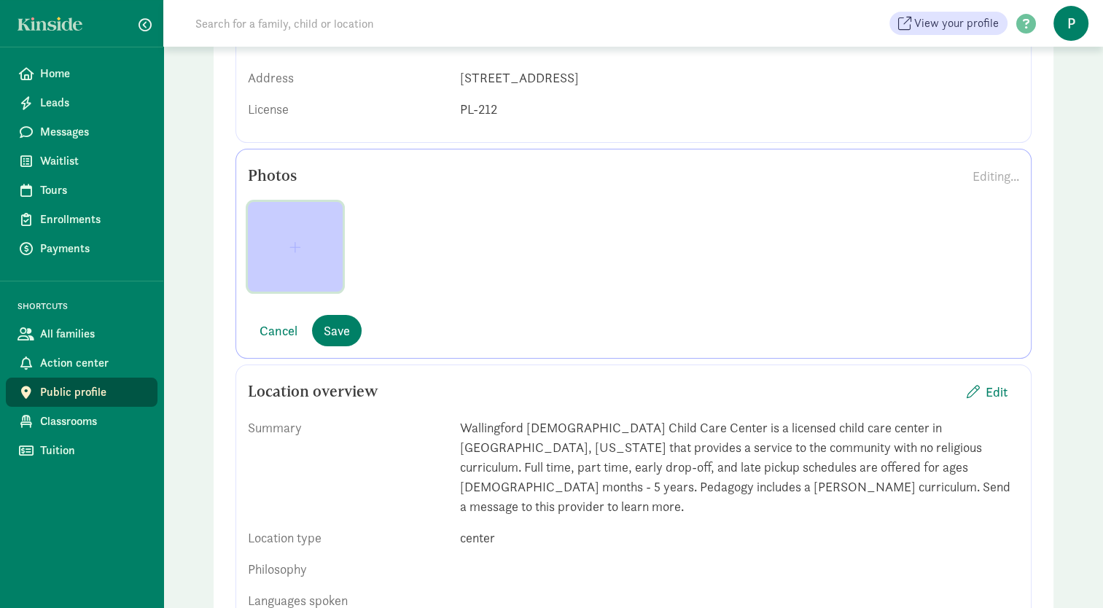
click at [306, 241] on span "button" at bounding box center [294, 247] width 71 height 13
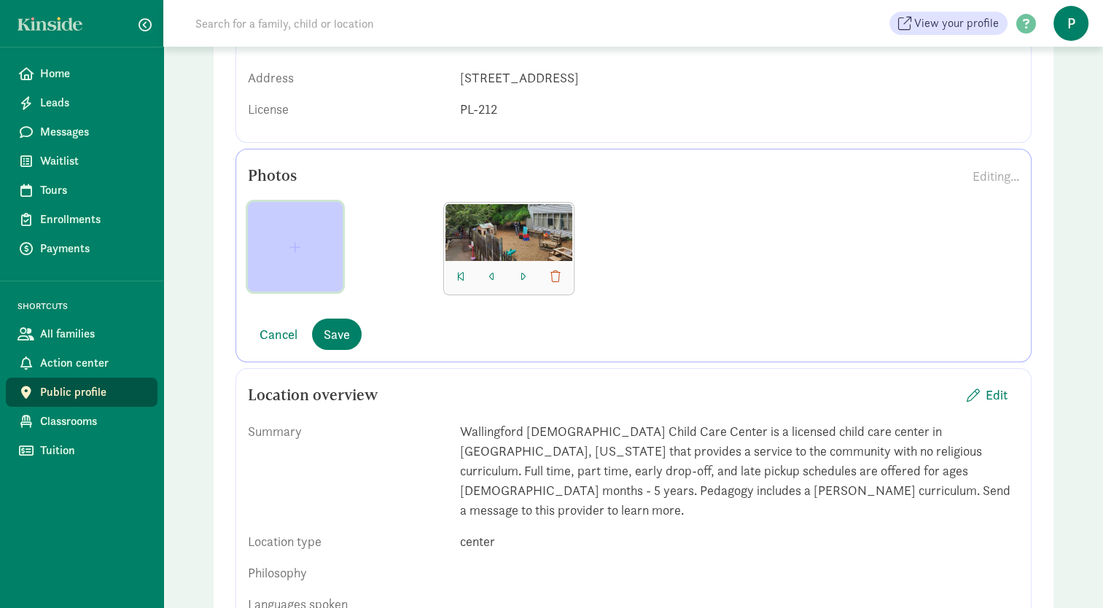
click at [302, 246] on span "button" at bounding box center [294, 247] width 71 height 13
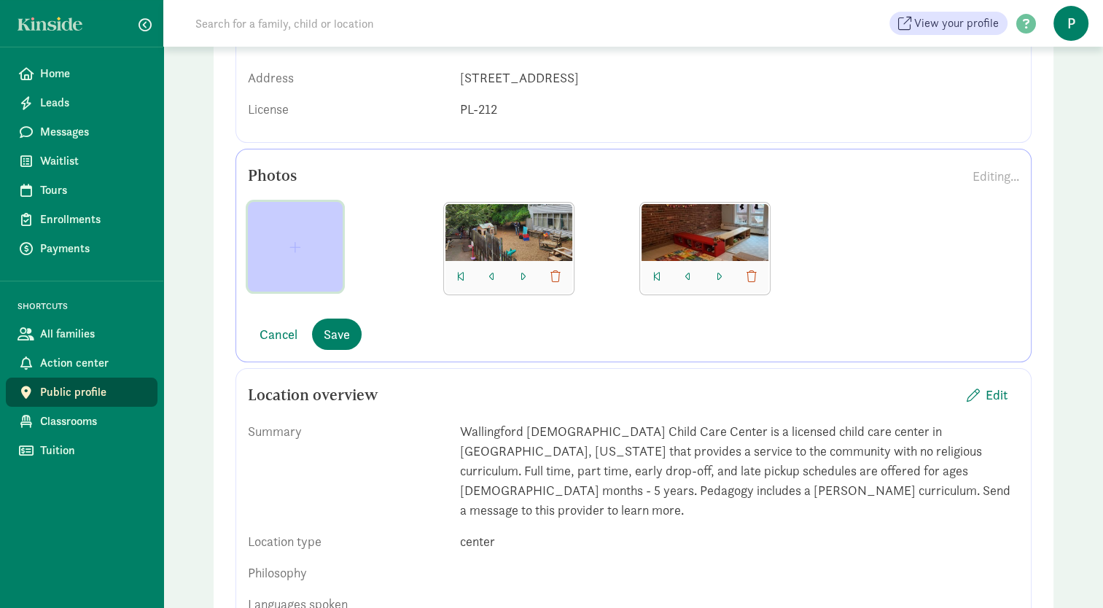
click at [305, 257] on button "button" at bounding box center [295, 247] width 95 height 90
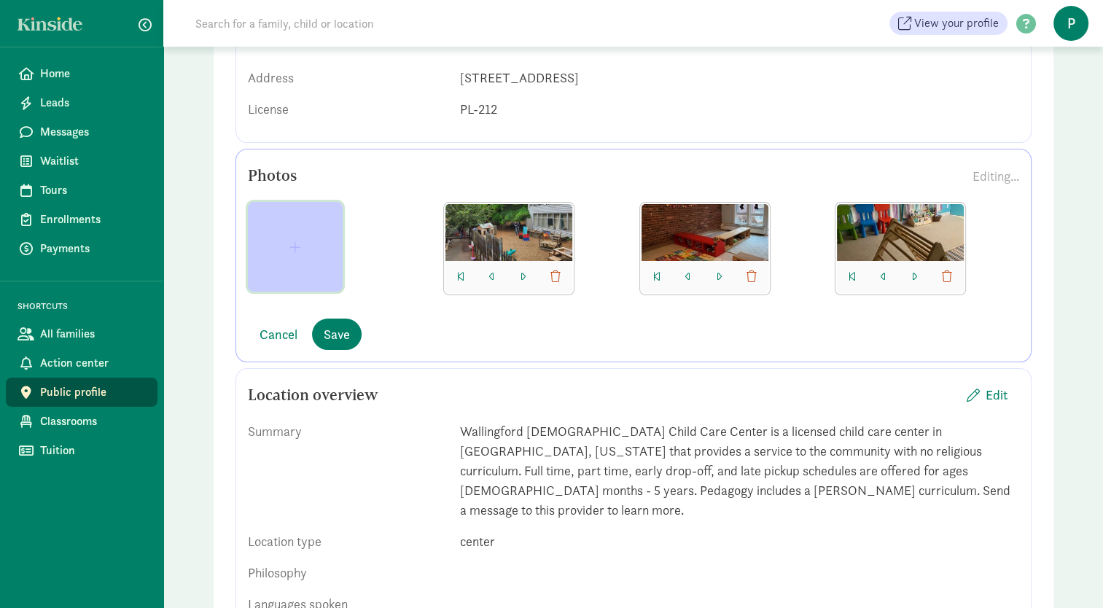
click at [294, 252] on span "button" at bounding box center [295, 247] width 12 height 13
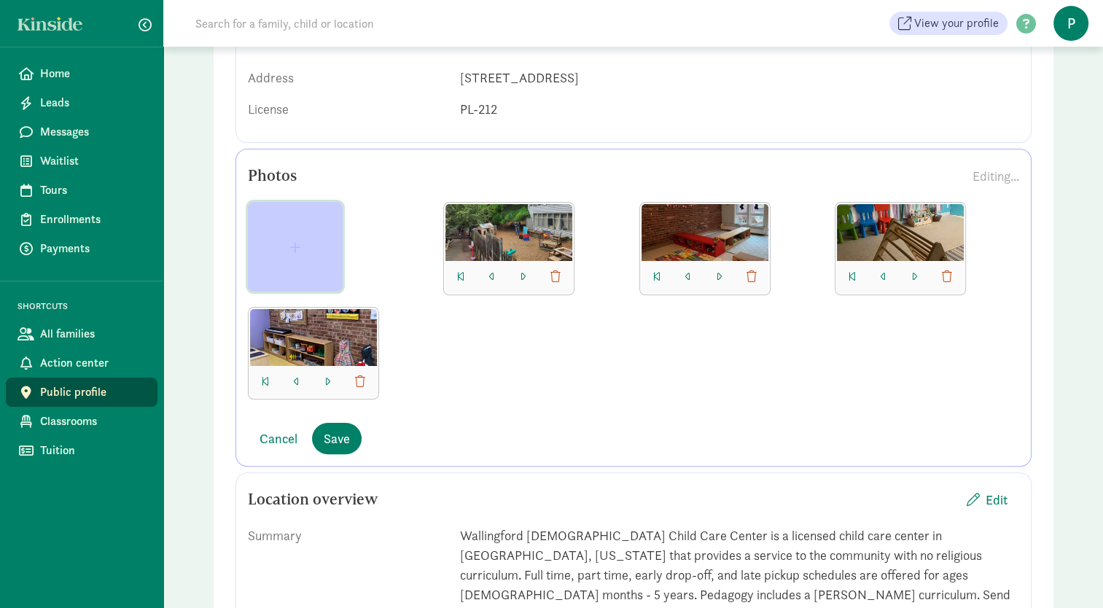
click at [301, 255] on button "button" at bounding box center [295, 247] width 95 height 90
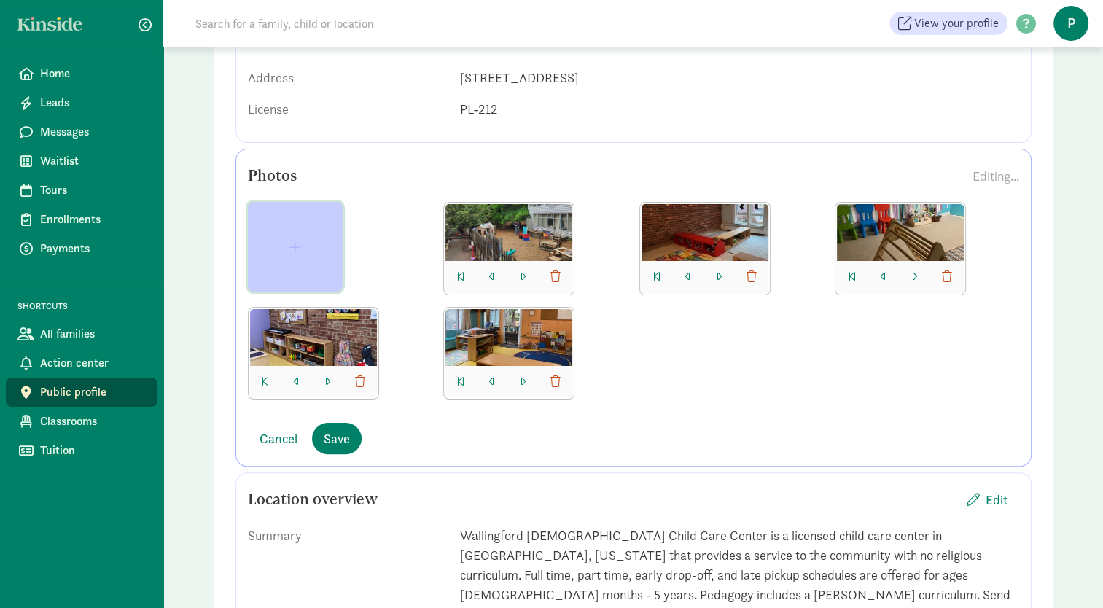
click at [297, 246] on span "button" at bounding box center [295, 247] width 12 height 13
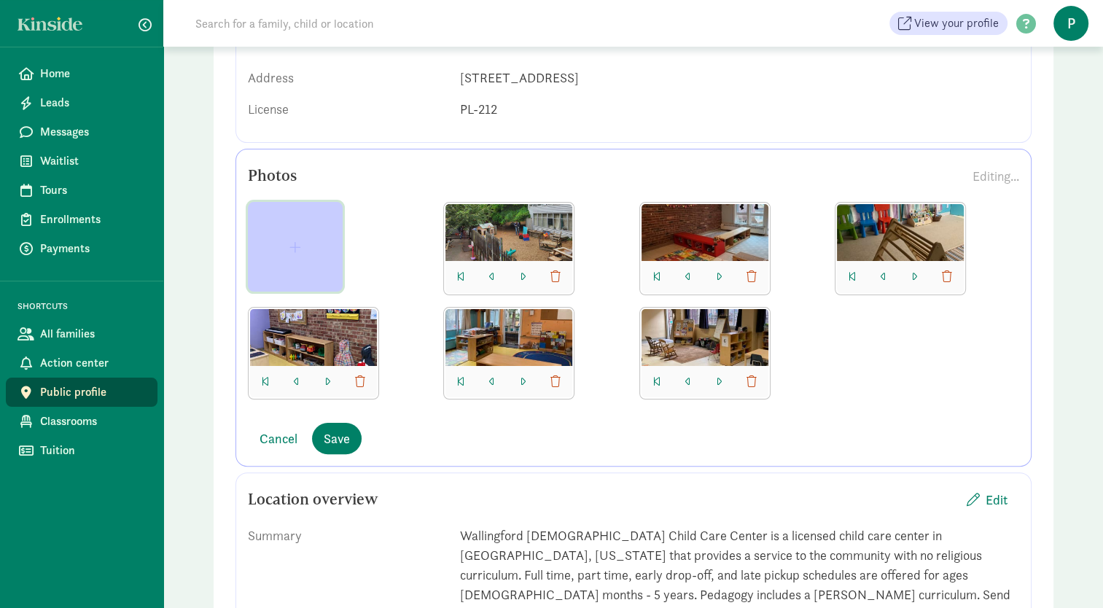
click at [289, 262] on button "button" at bounding box center [295, 247] width 95 height 90
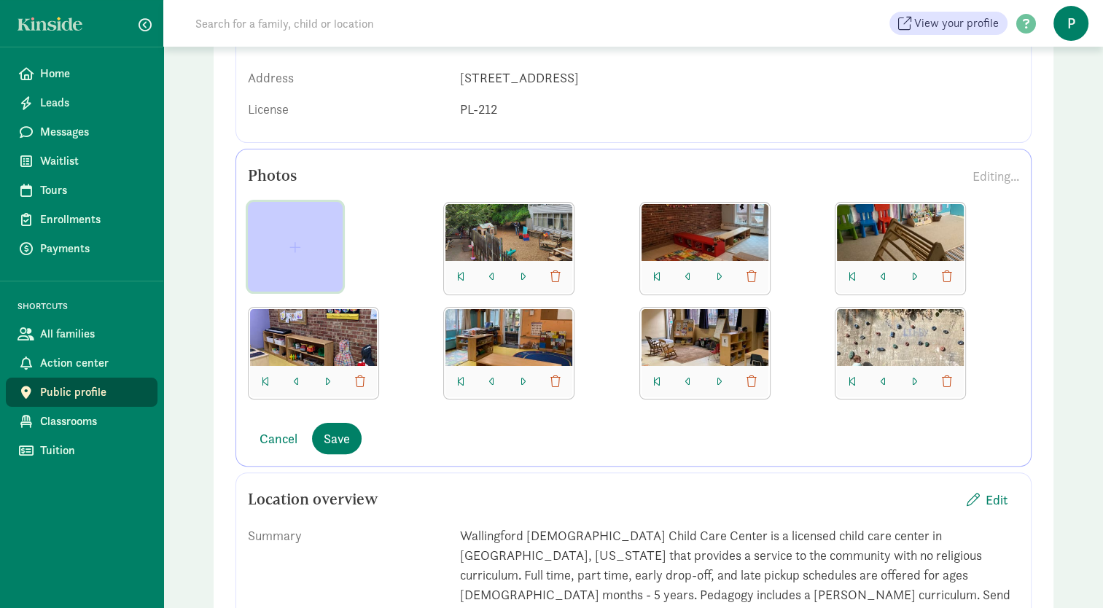
click at [291, 254] on button "button" at bounding box center [295, 247] width 95 height 90
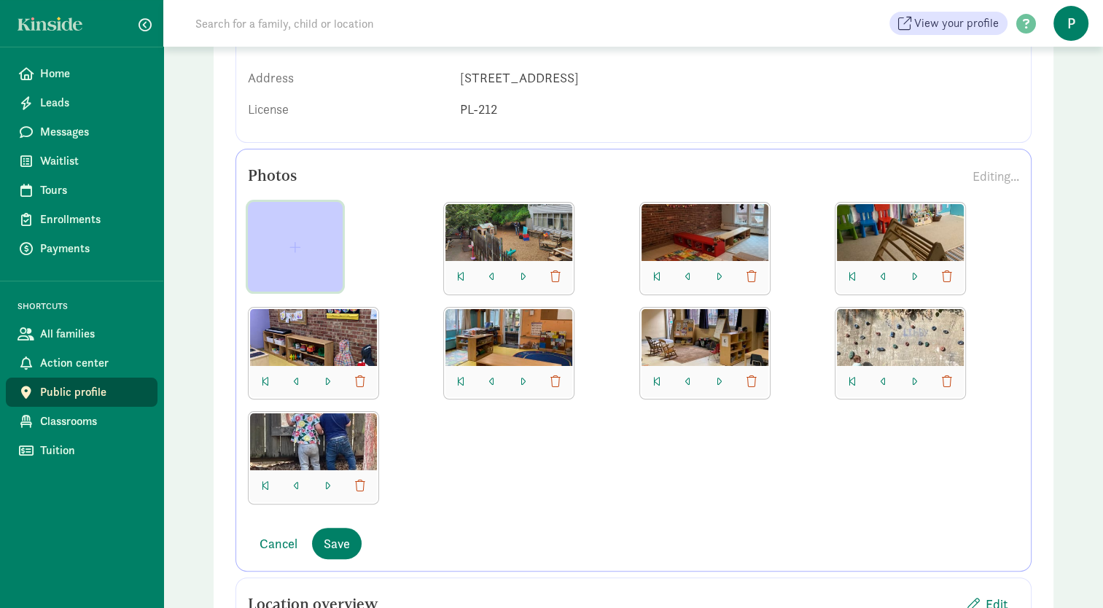
click at [306, 252] on span "button" at bounding box center [294, 247] width 71 height 13
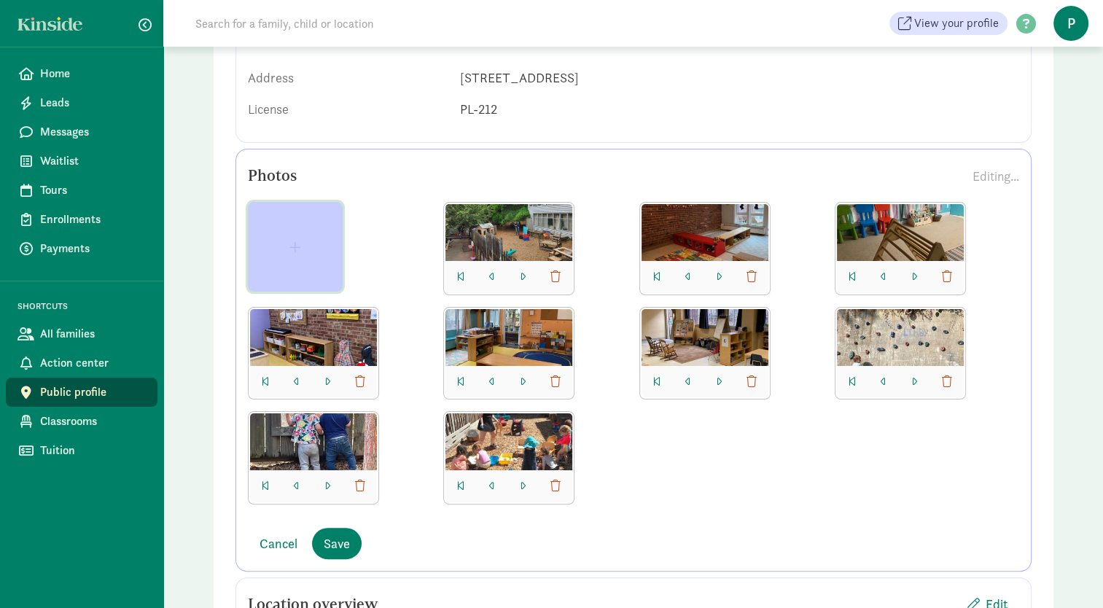
click at [283, 241] on span "button" at bounding box center [294, 247] width 71 height 13
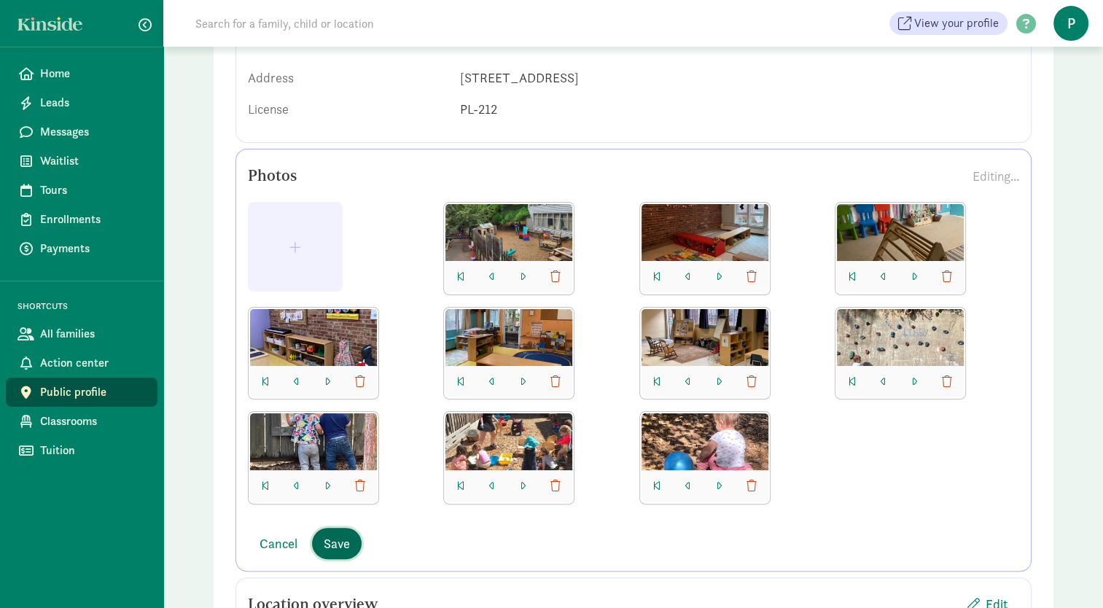
click at [331, 540] on span "Save" at bounding box center [337, 544] width 26 height 20
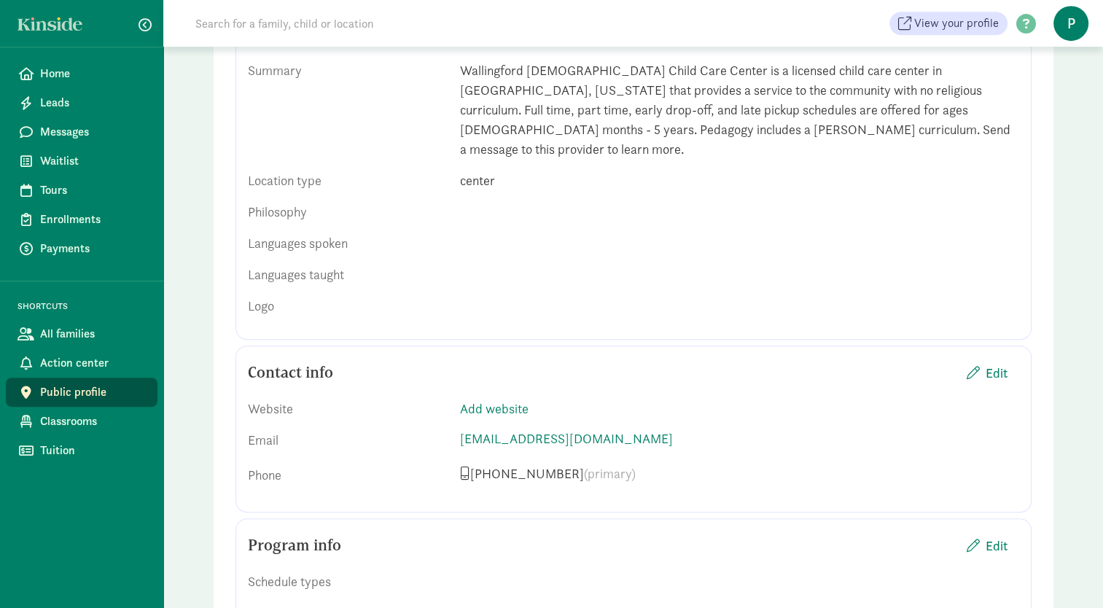
scroll to position [721, 0]
click at [988, 361] on span "Edit" at bounding box center [996, 371] width 22 height 20
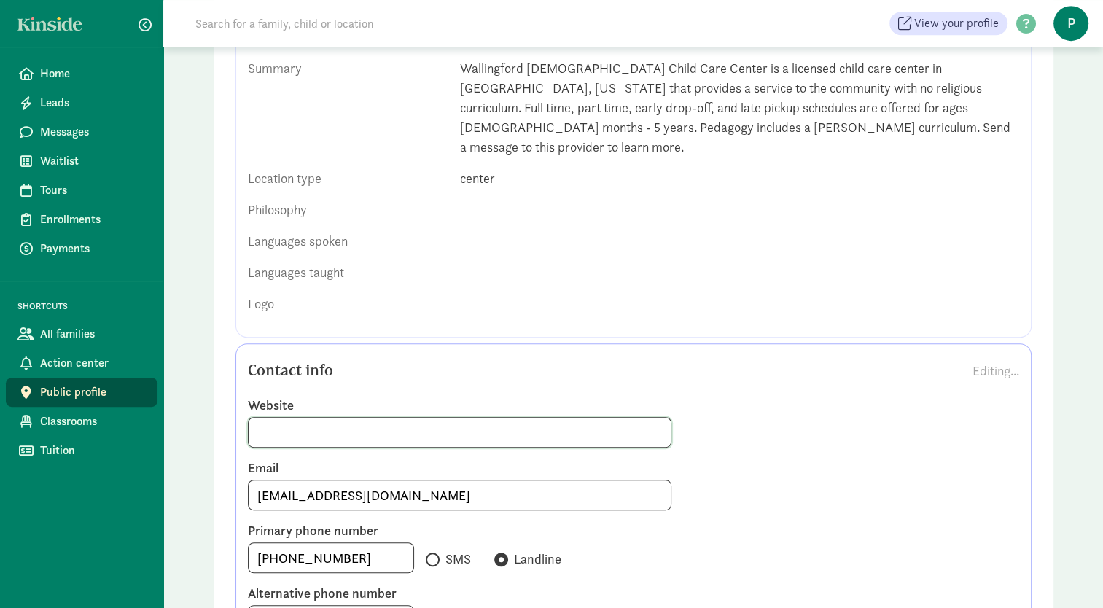
click at [431, 418] on input at bounding box center [460, 432] width 423 height 29
type input "w"
click at [273, 418] on input at bounding box center [460, 432] width 423 height 29
paste input "https://www.wallingfordchildcare.org/"
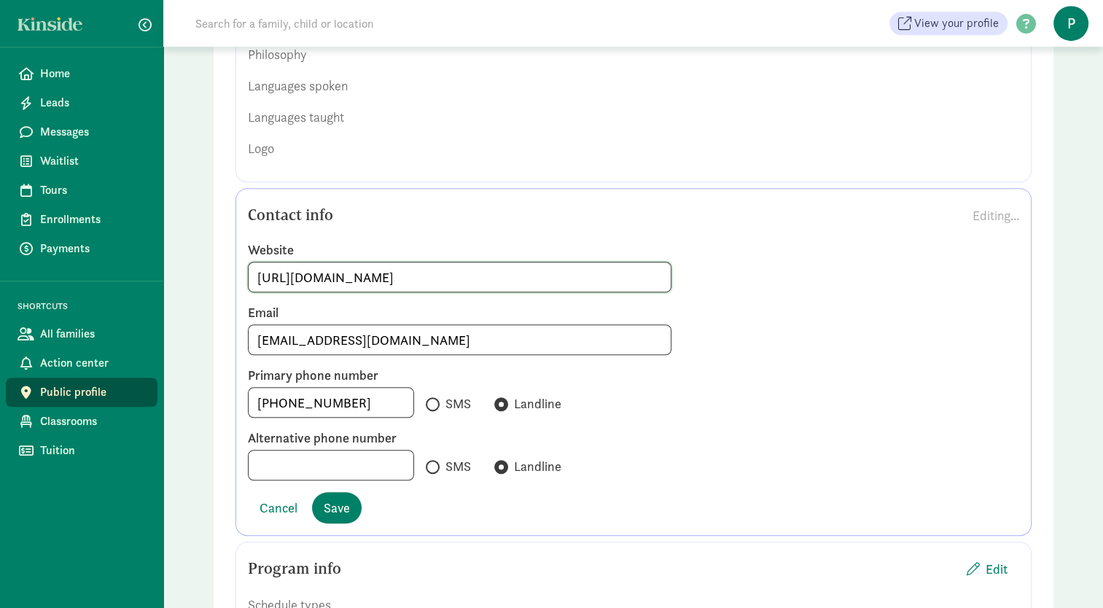
scroll to position [878, 0]
type input "https://www.wallingfordchildcare.org/"
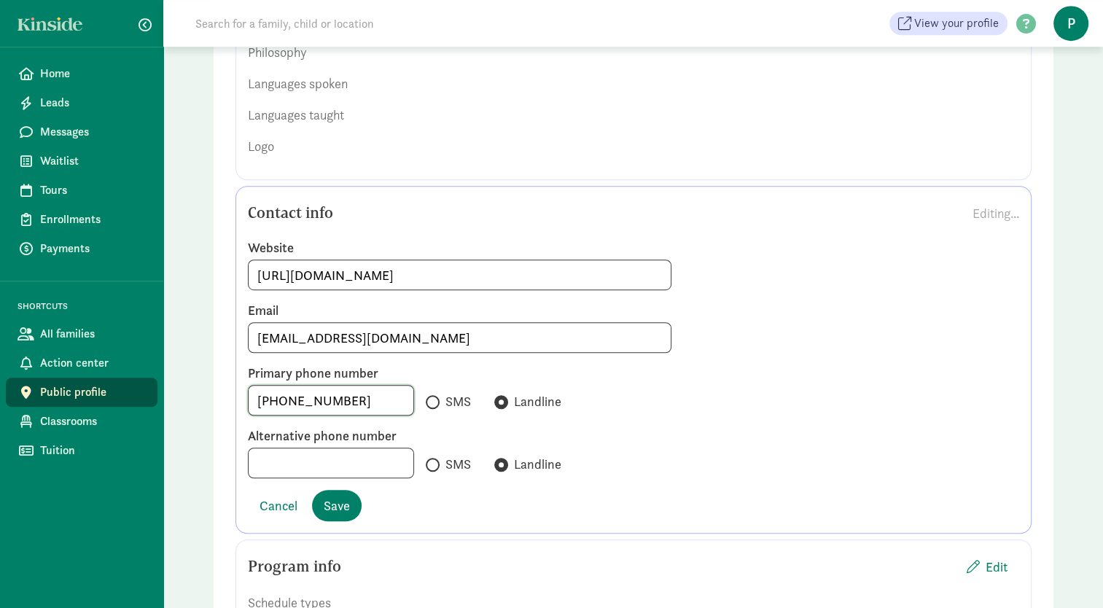
click at [353, 386] on input "+12067341800" at bounding box center [331, 400] width 165 height 29
type input "+12066323200"
click at [332, 496] on span "Save" at bounding box center [337, 506] width 26 height 20
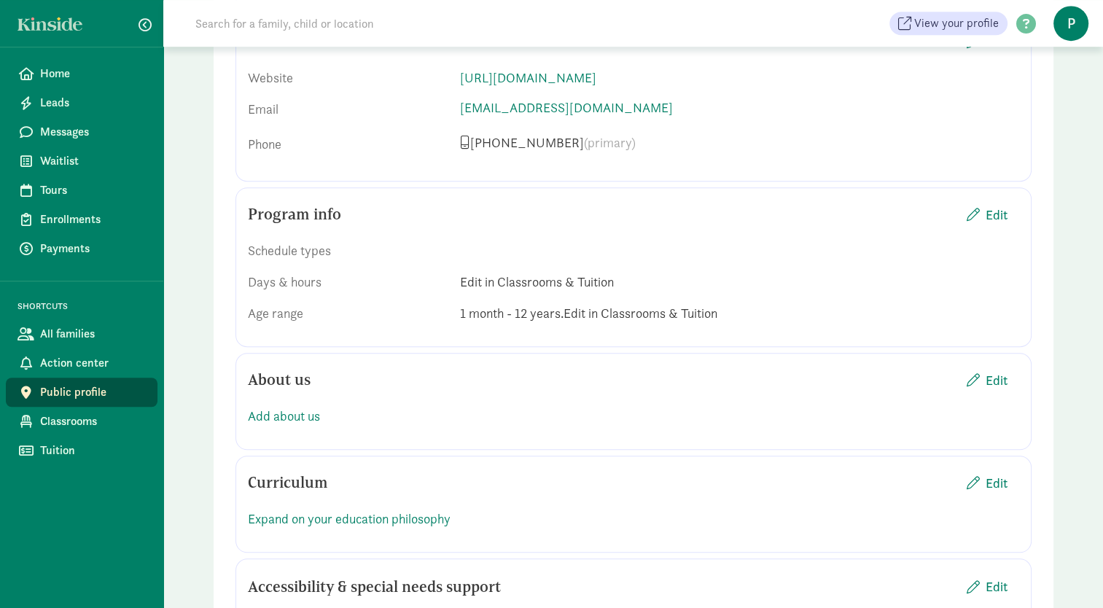
scroll to position [1055, 0]
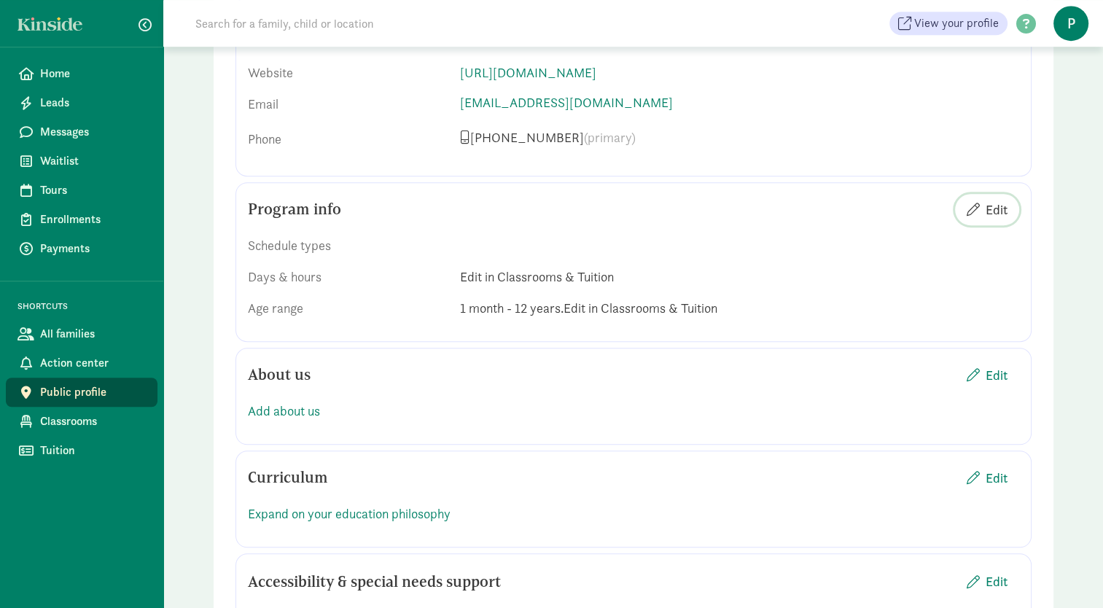
click at [989, 200] on span "Edit" at bounding box center [996, 210] width 22 height 20
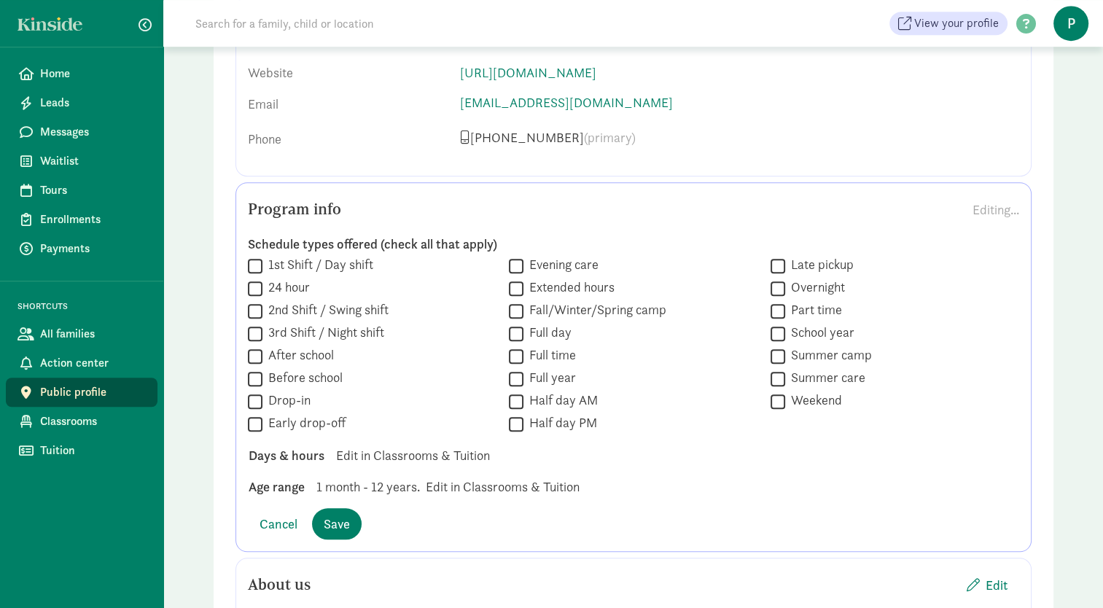
click at [391, 477] on span "1 month - 12 years." at bounding box center [367, 487] width 103 height 20
click at [379, 477] on span "1 month - 12 years." at bounding box center [367, 487] width 103 height 20
click at [778, 324] on input "School year" at bounding box center [777, 334] width 15 height 20
checkbox input "true"
click at [778, 301] on input "Part time" at bounding box center [777, 311] width 15 height 20
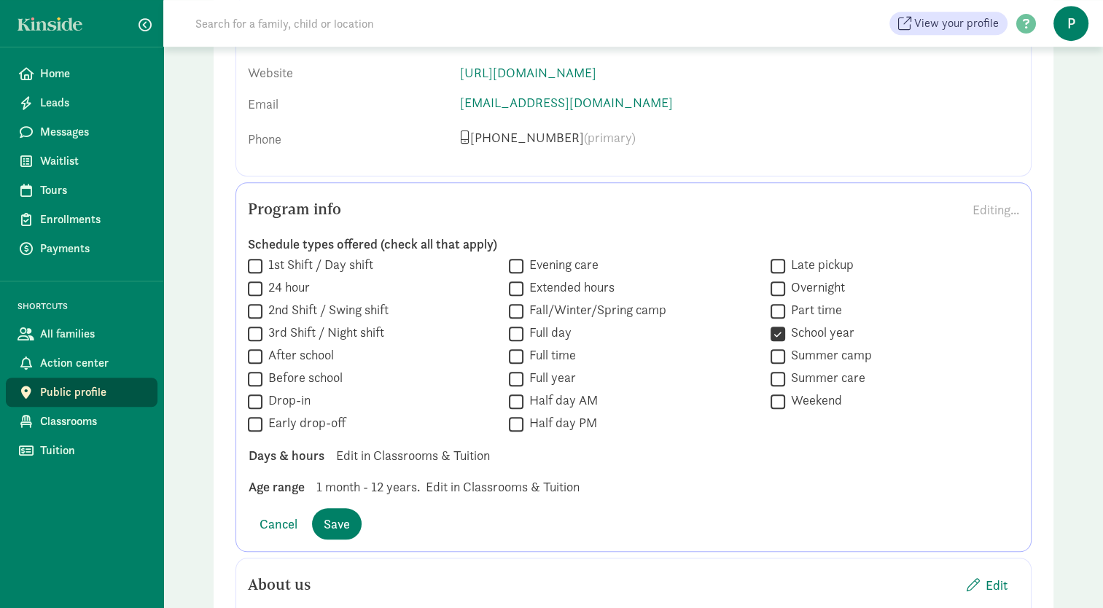
checkbox input "true"
click at [518, 324] on input "Full day" at bounding box center [516, 334] width 15 height 20
checkbox input "true"
click at [515, 346] on input "Full time" at bounding box center [516, 356] width 15 height 20
checkbox input "true"
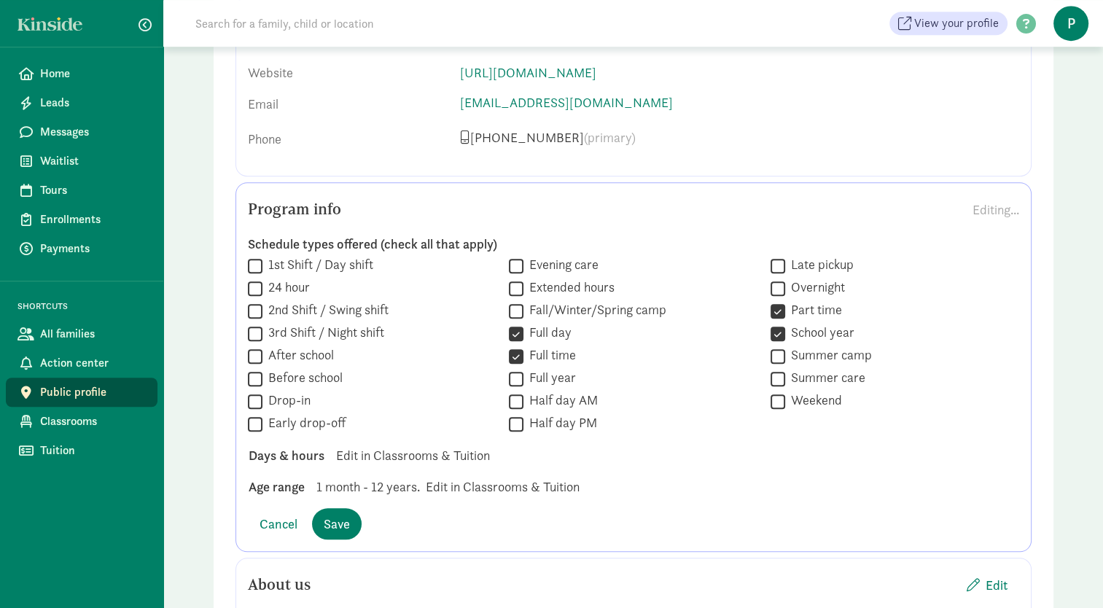
click at [514, 369] on input "Full year" at bounding box center [516, 379] width 15 height 20
checkbox input "true"
click at [257, 256] on input "1st Shift / Day shift" at bounding box center [255, 266] width 15 height 20
checkbox input "true"
click at [333, 514] on span "Save" at bounding box center [337, 524] width 26 height 20
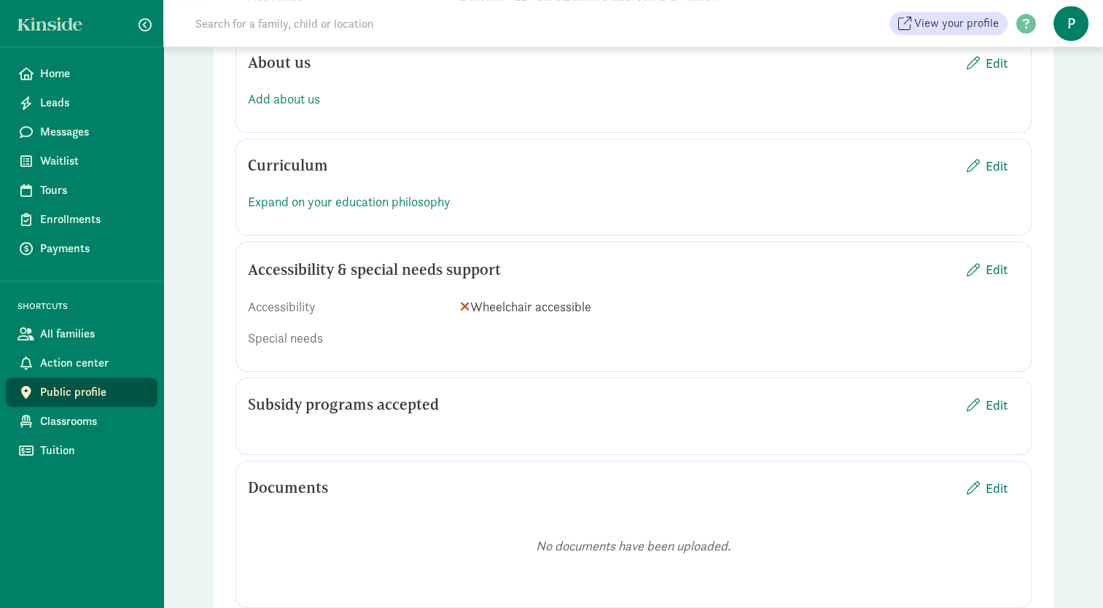
scroll to position [1638, 0]
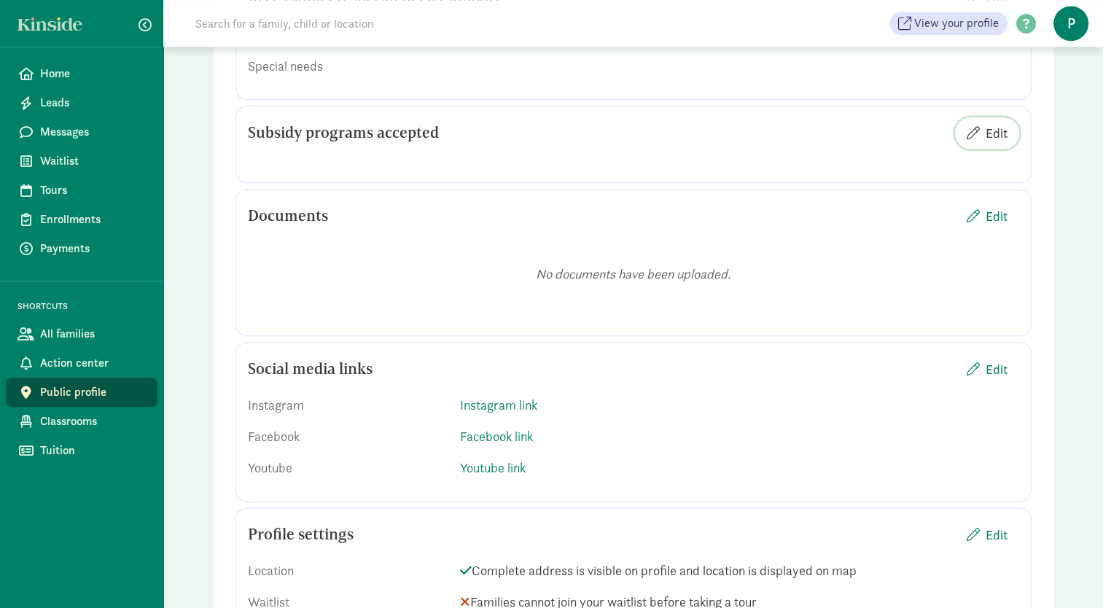
click at [988, 123] on span "Edit" at bounding box center [996, 133] width 22 height 20
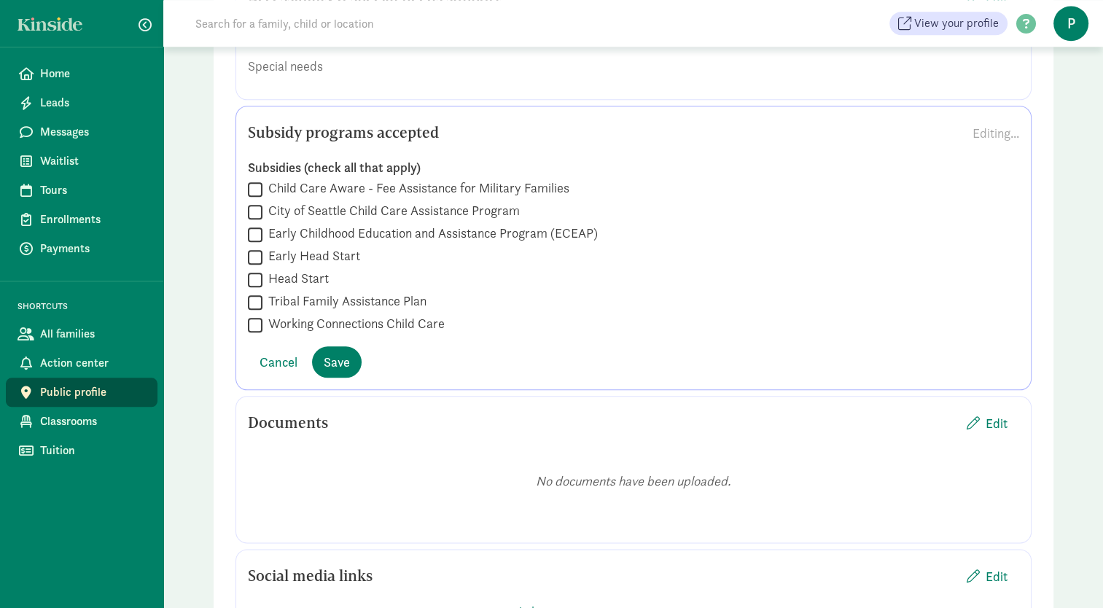
click at [254, 179] on input "Child Care Aware - Fee Assistance for Military Families" at bounding box center [255, 189] width 15 height 20
checkbox input "true"
click at [249, 202] on input "City of Seattle Child Care Assistance Program" at bounding box center [255, 212] width 15 height 20
checkbox input "true"
click at [256, 224] on input "Early Childhood Education and Assistance Program (ECEAP)" at bounding box center [255, 234] width 15 height 20
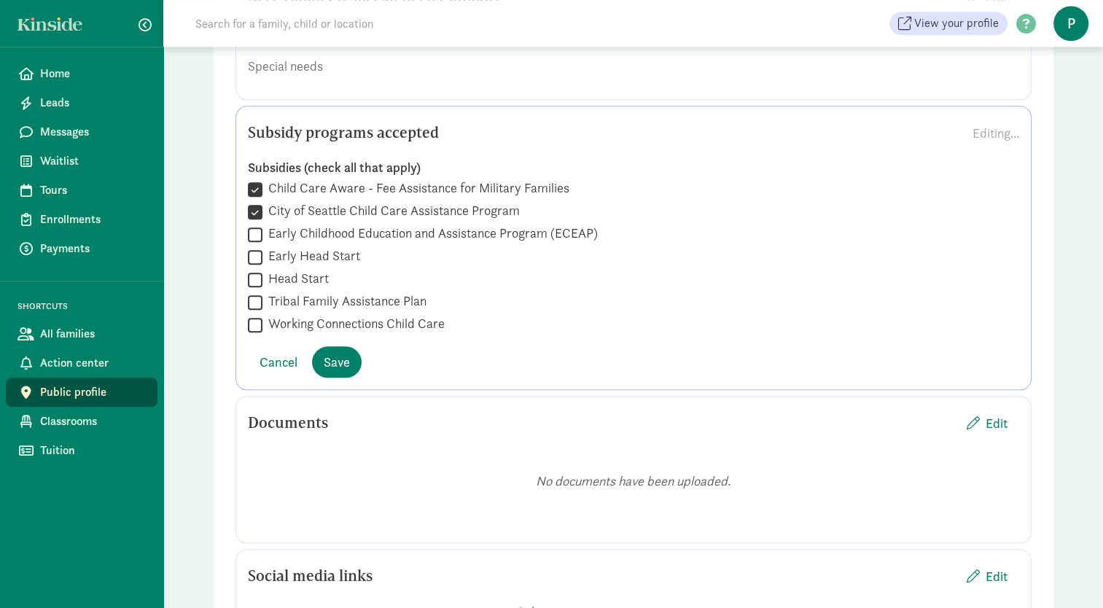
checkbox input "true"
click at [254, 315] on input "Working Connections Child Care" at bounding box center [255, 325] width 15 height 20
checkbox input "true"
click at [332, 352] on span "Save" at bounding box center [337, 362] width 26 height 20
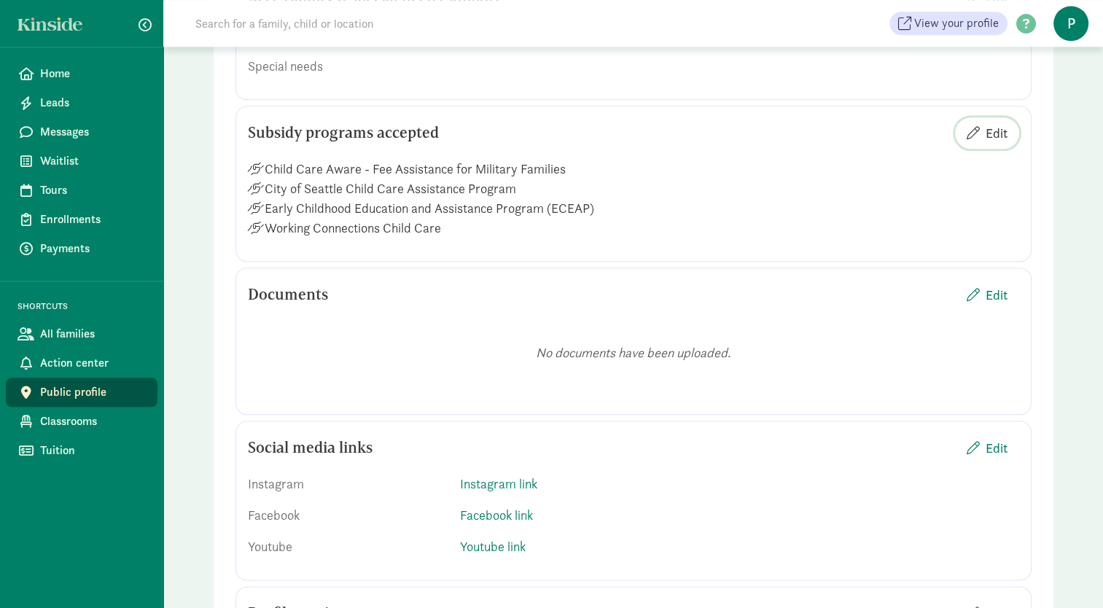
click at [987, 123] on span "Edit" at bounding box center [996, 133] width 22 height 20
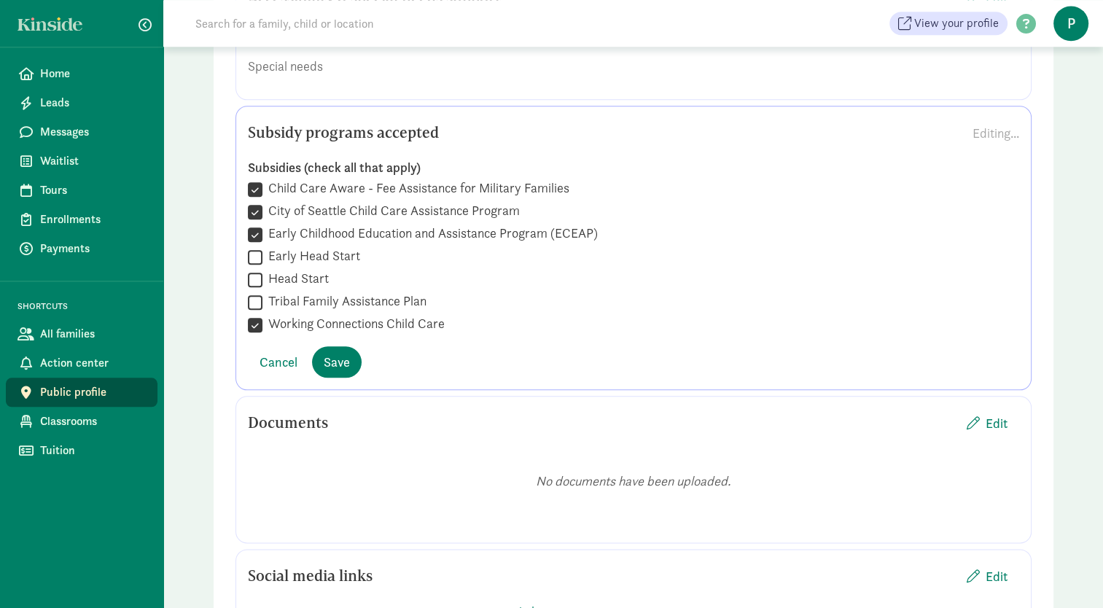
click at [258, 224] on input "Early Childhood Education and Assistance Program (ECEAP)" at bounding box center [255, 234] width 15 height 20
checkbox input "false"
click at [335, 352] on span "Save" at bounding box center [337, 362] width 26 height 20
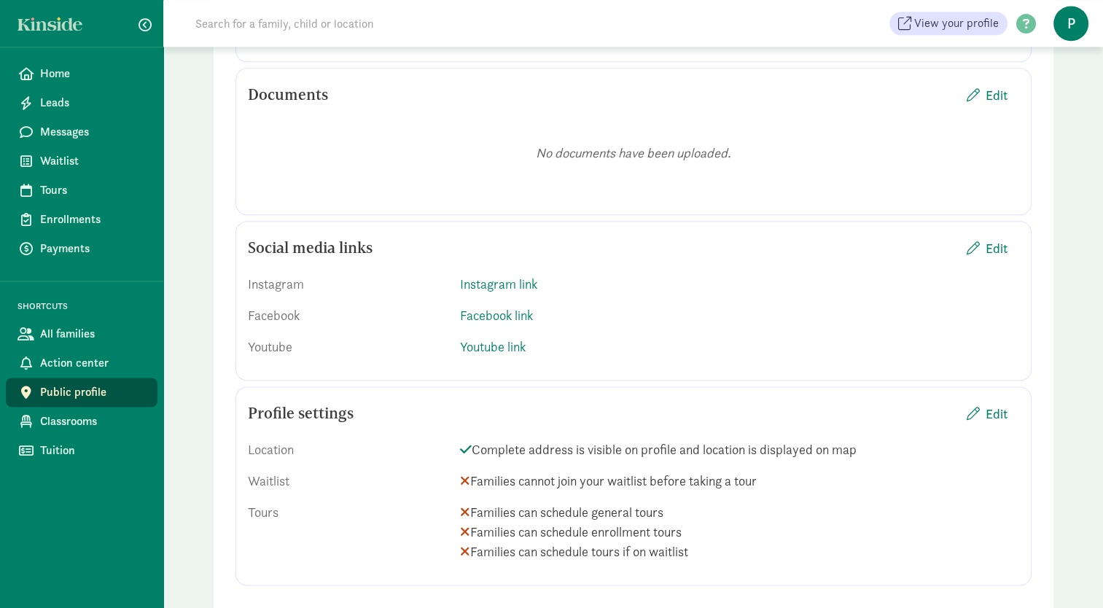
scroll to position [1840, 0]
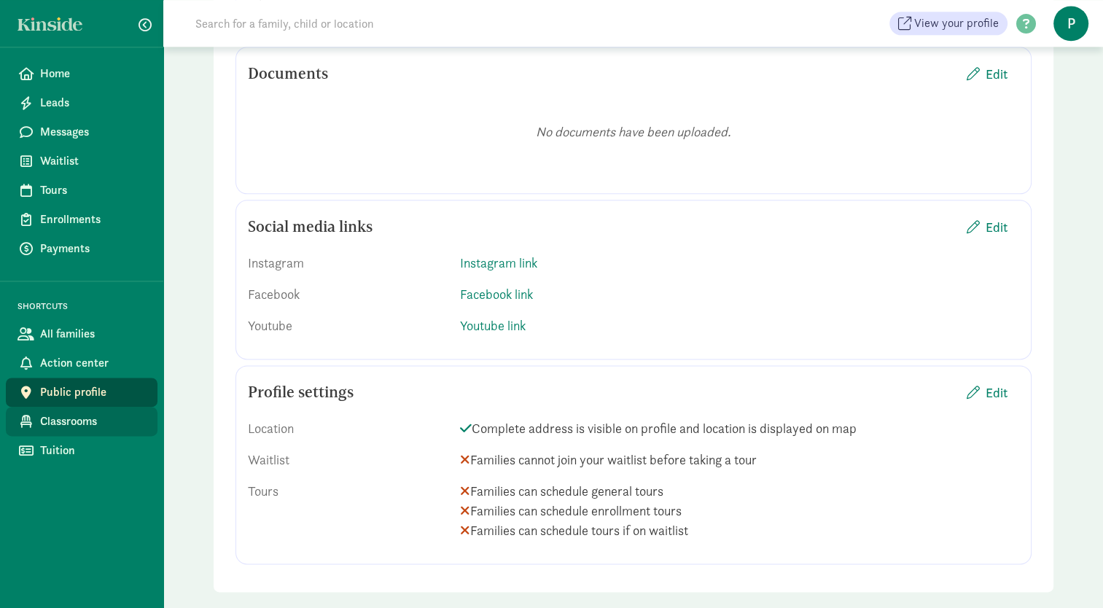
click at [67, 424] on span "Classrooms" at bounding box center [93, 421] width 106 height 17
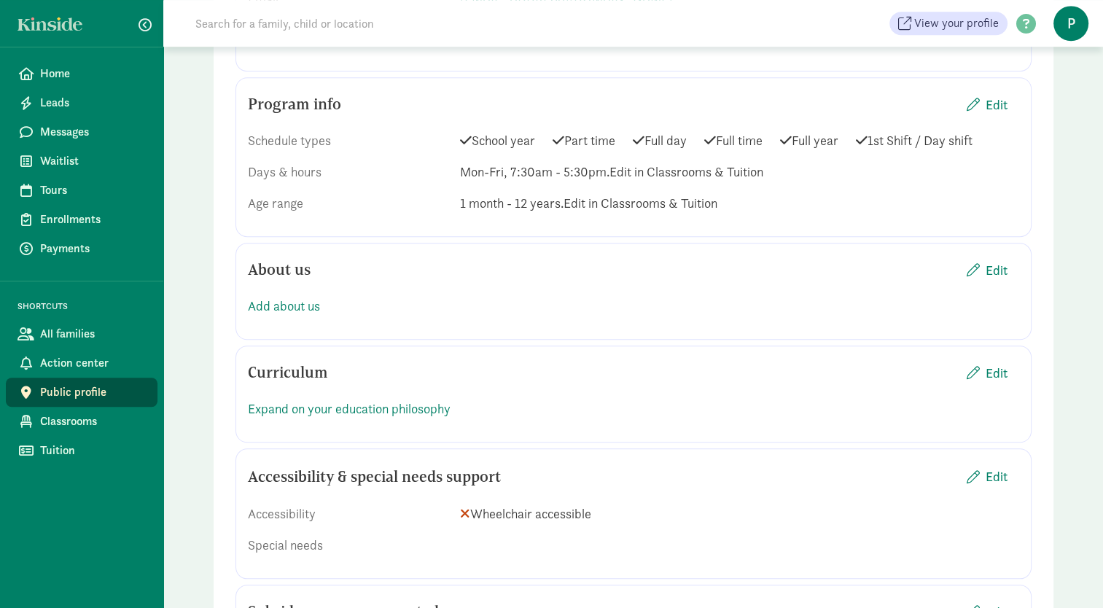
scroll to position [1144, 0]
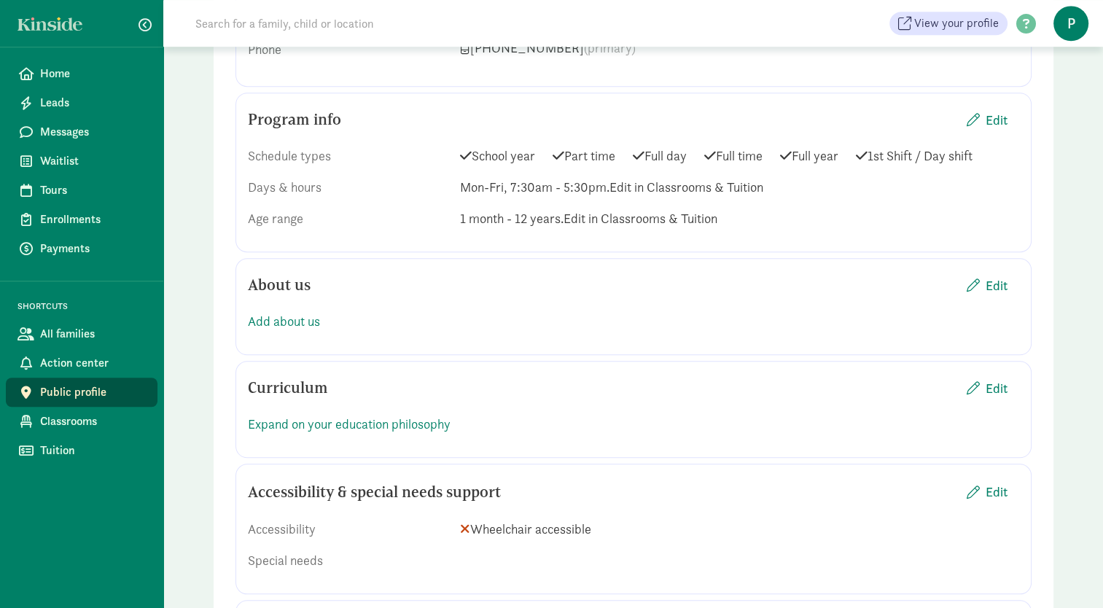
click at [584, 210] on span "Edit in Classrooms & Tuition" at bounding box center [640, 218] width 154 height 17
click at [90, 427] on span "Classrooms" at bounding box center [93, 421] width 106 height 17
